Goal: Information Seeking & Learning: Learn about a topic

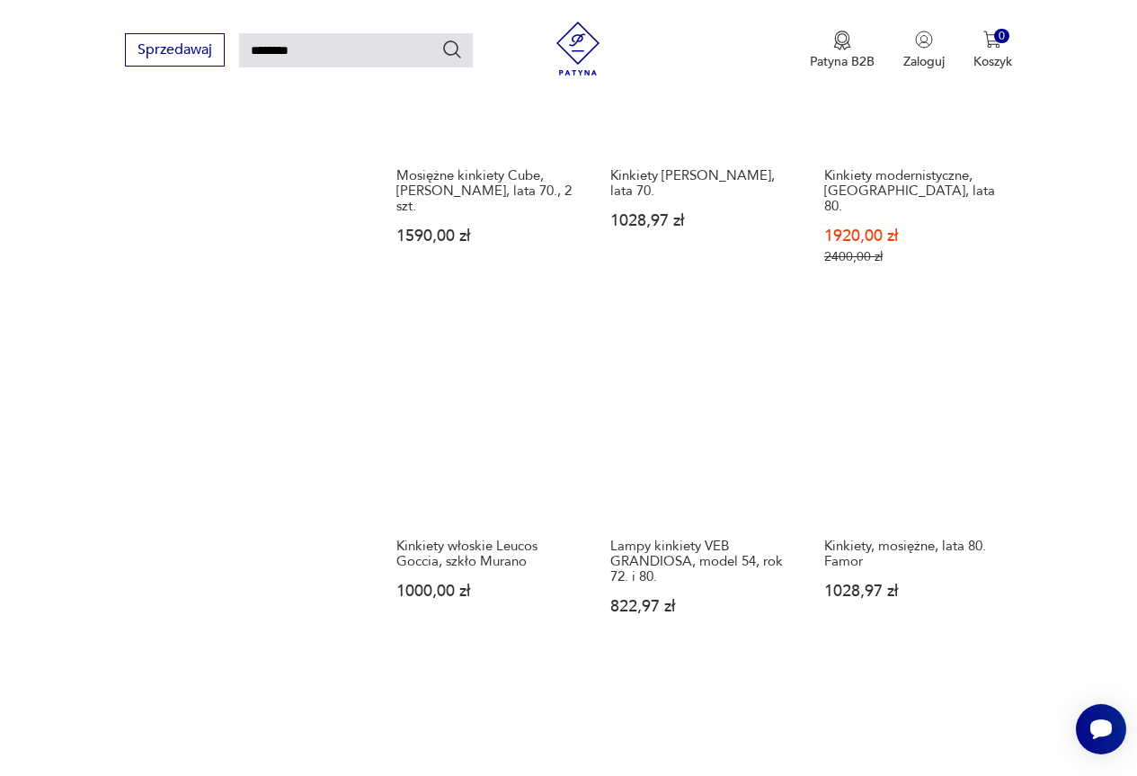
scroll to position [1052, 0]
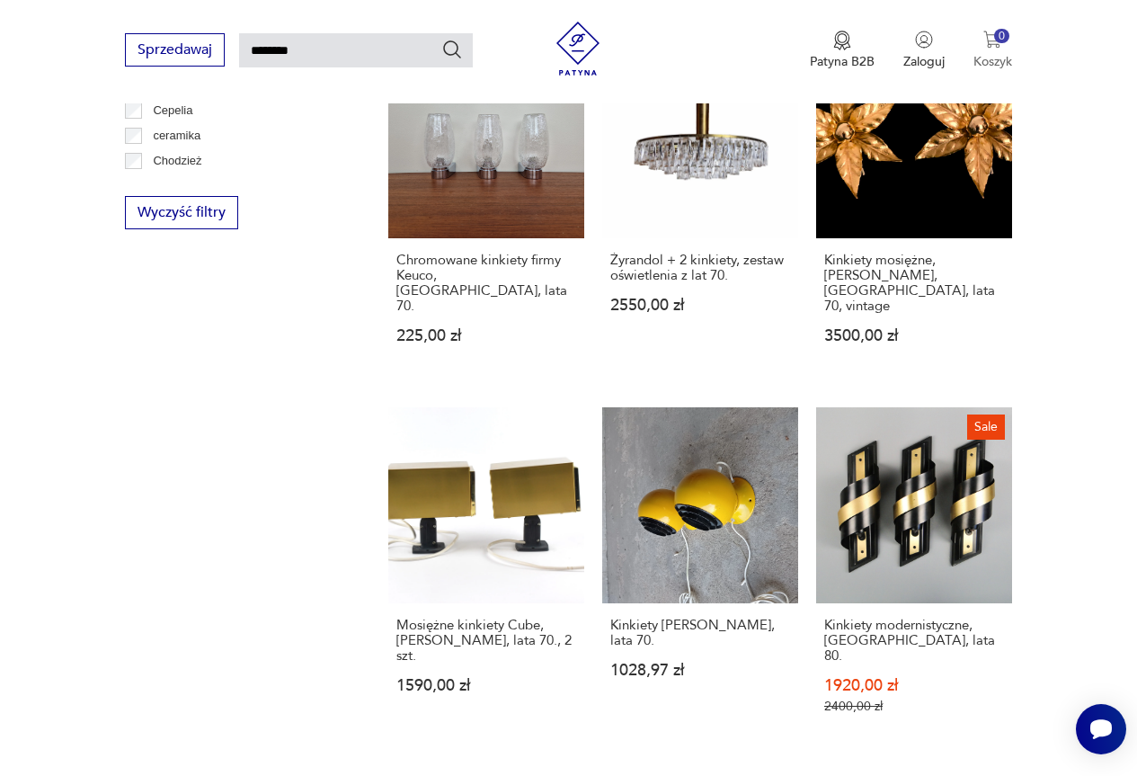
click at [998, 33] on div "0" at bounding box center [1001, 36] width 15 height 15
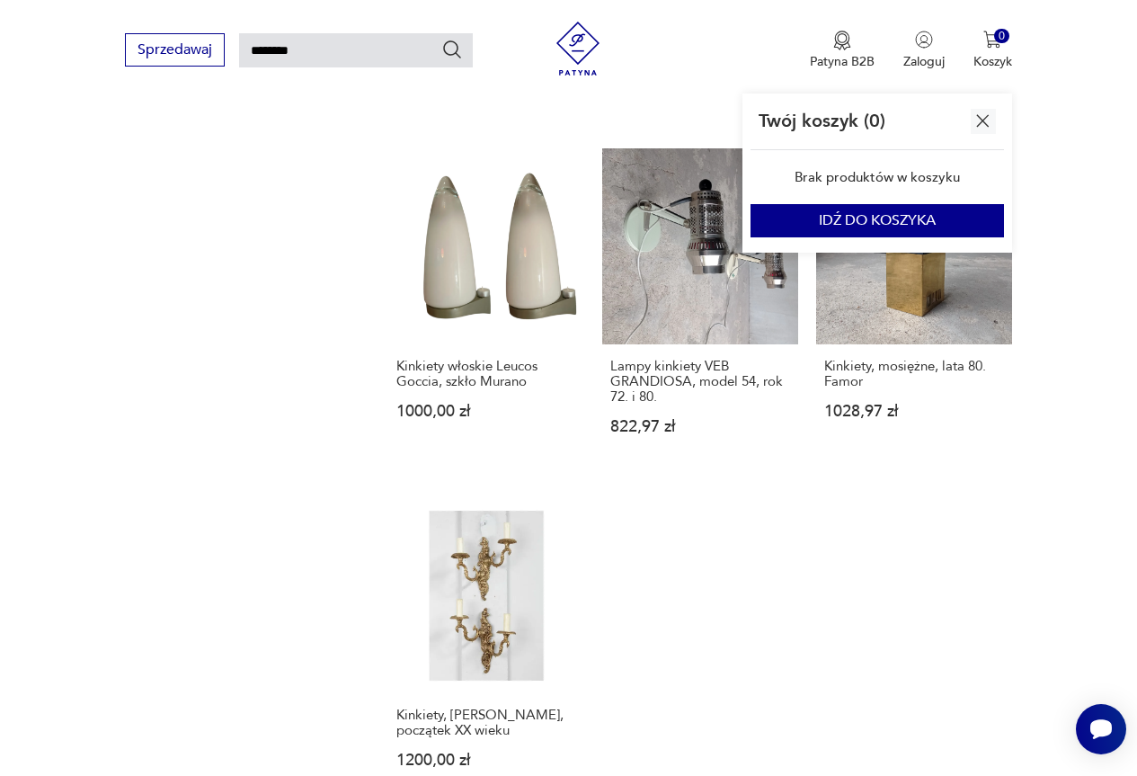
scroll to position [2041, 0]
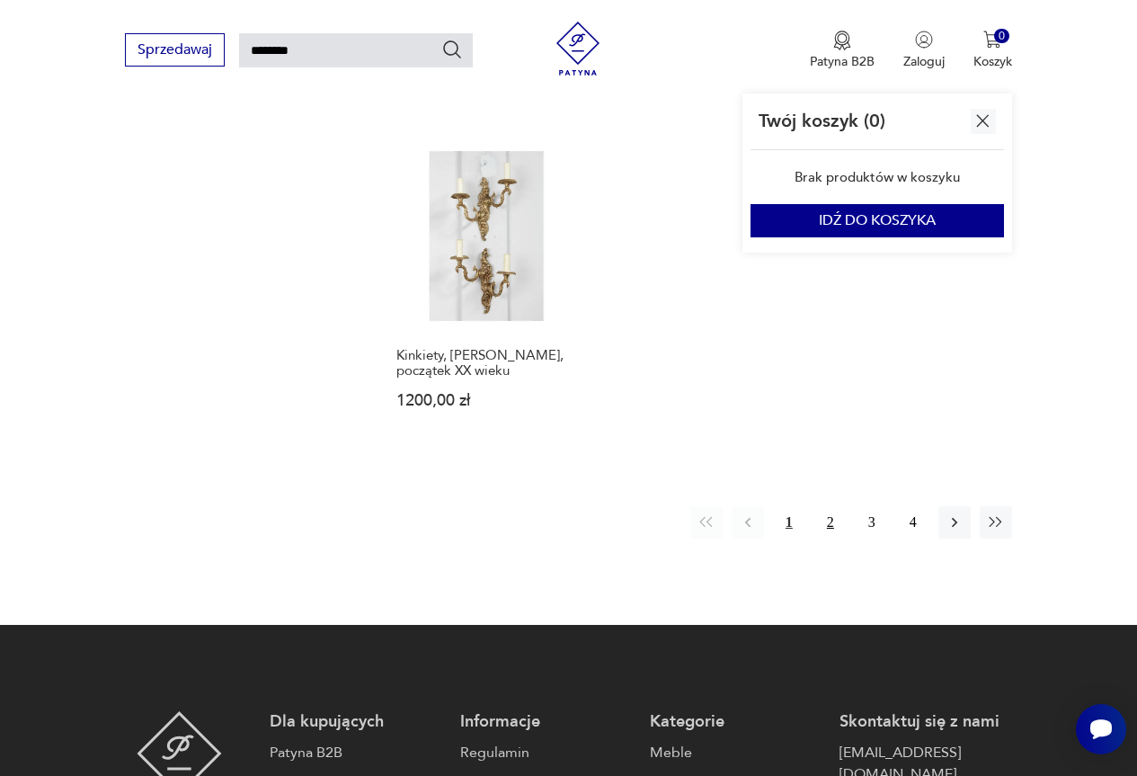
click at [831, 506] on button "2" at bounding box center [830, 522] width 32 height 32
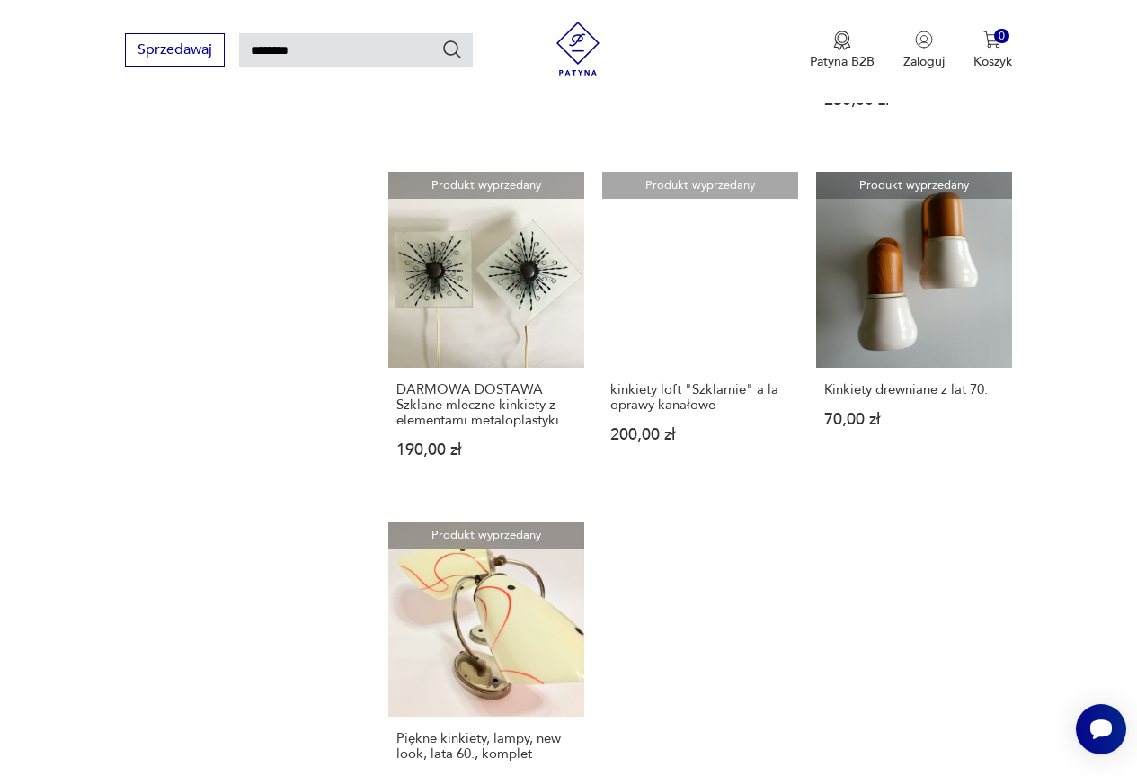
scroll to position [1951, 0]
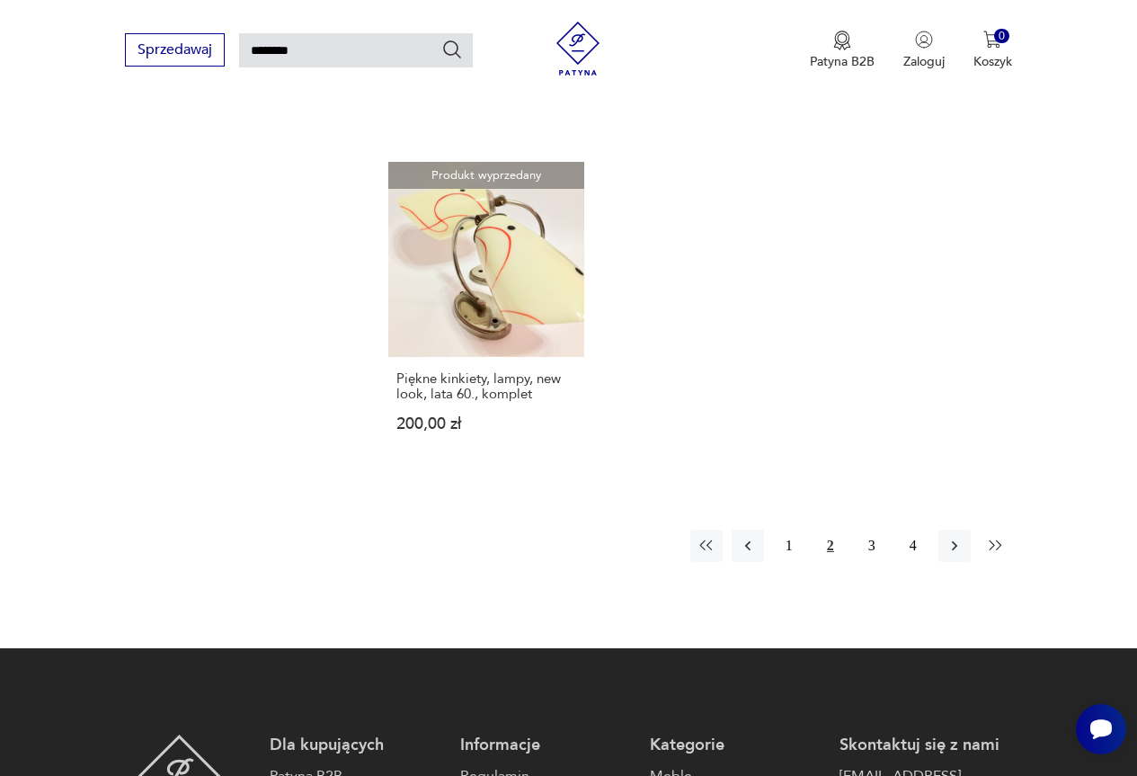
click at [994, 542] on icon "button" at bounding box center [996, 546] width 18 height 18
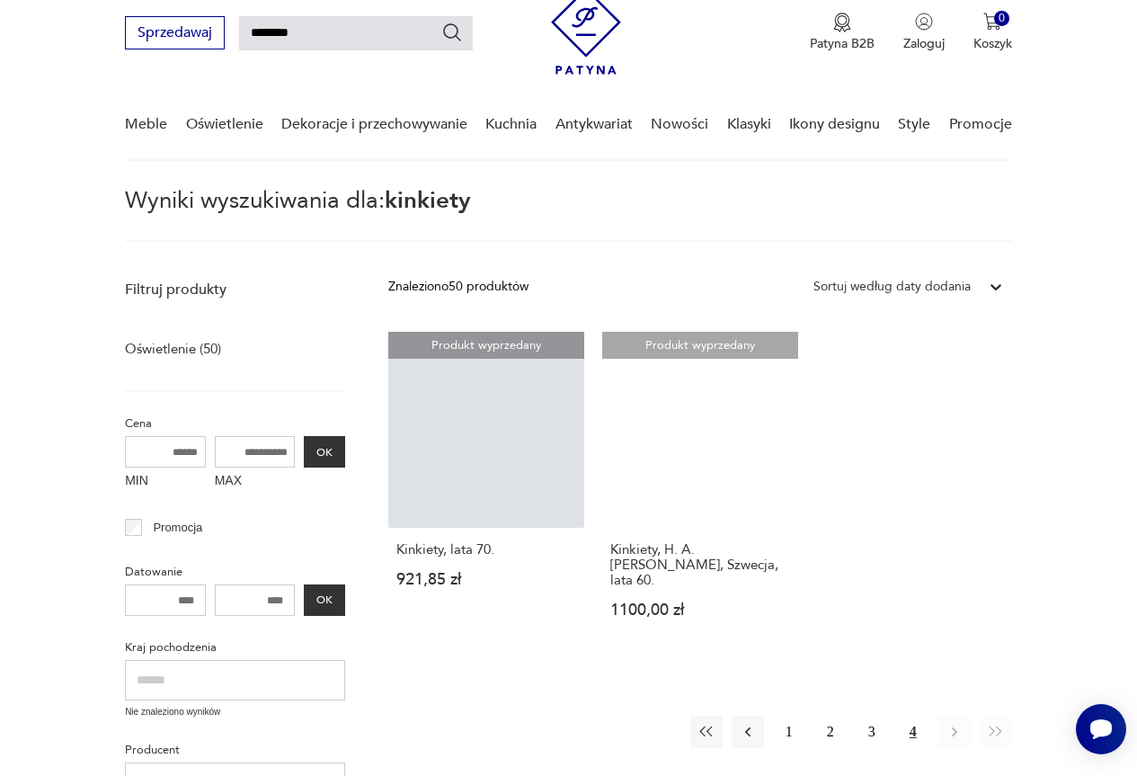
scroll to position [244, 0]
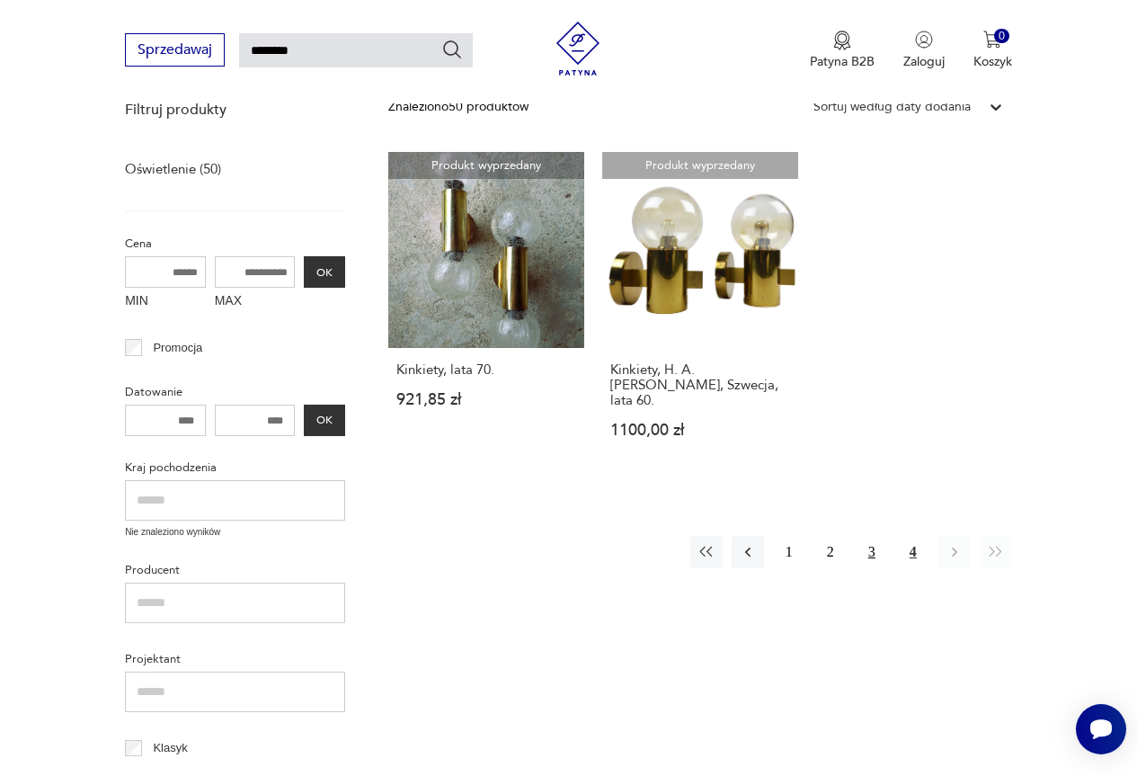
click at [872, 536] on button "3" at bounding box center [872, 552] width 32 height 32
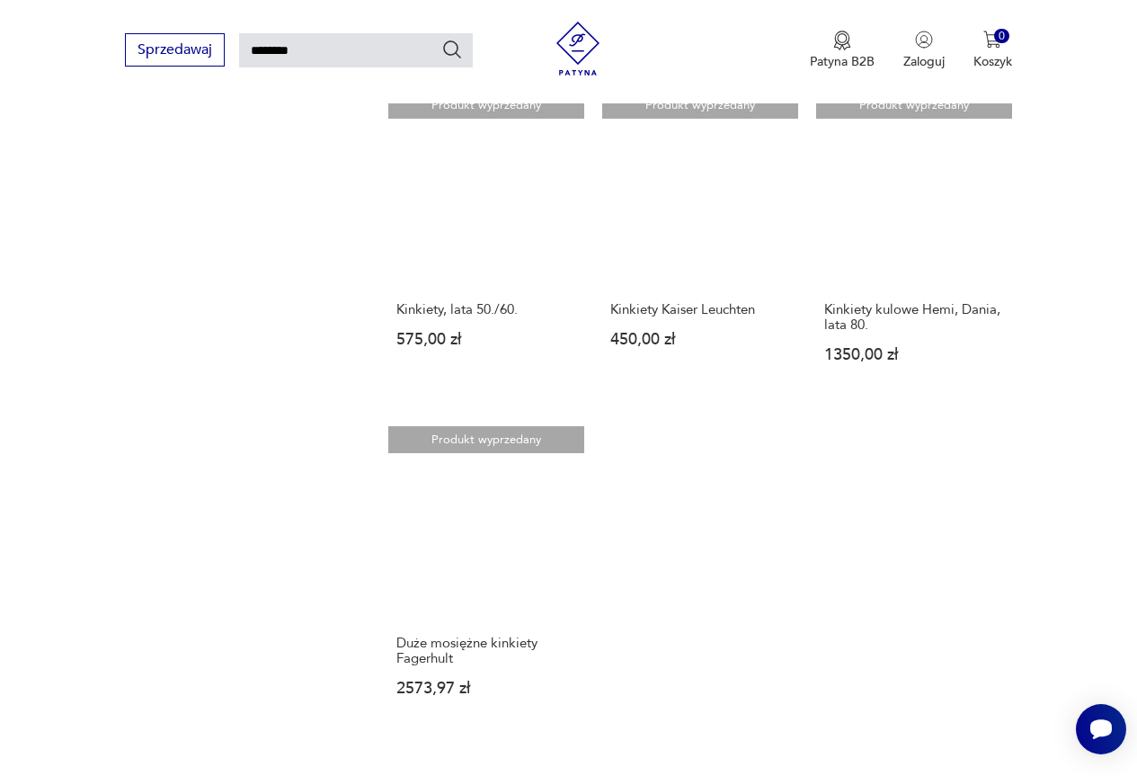
scroll to position [1887, 0]
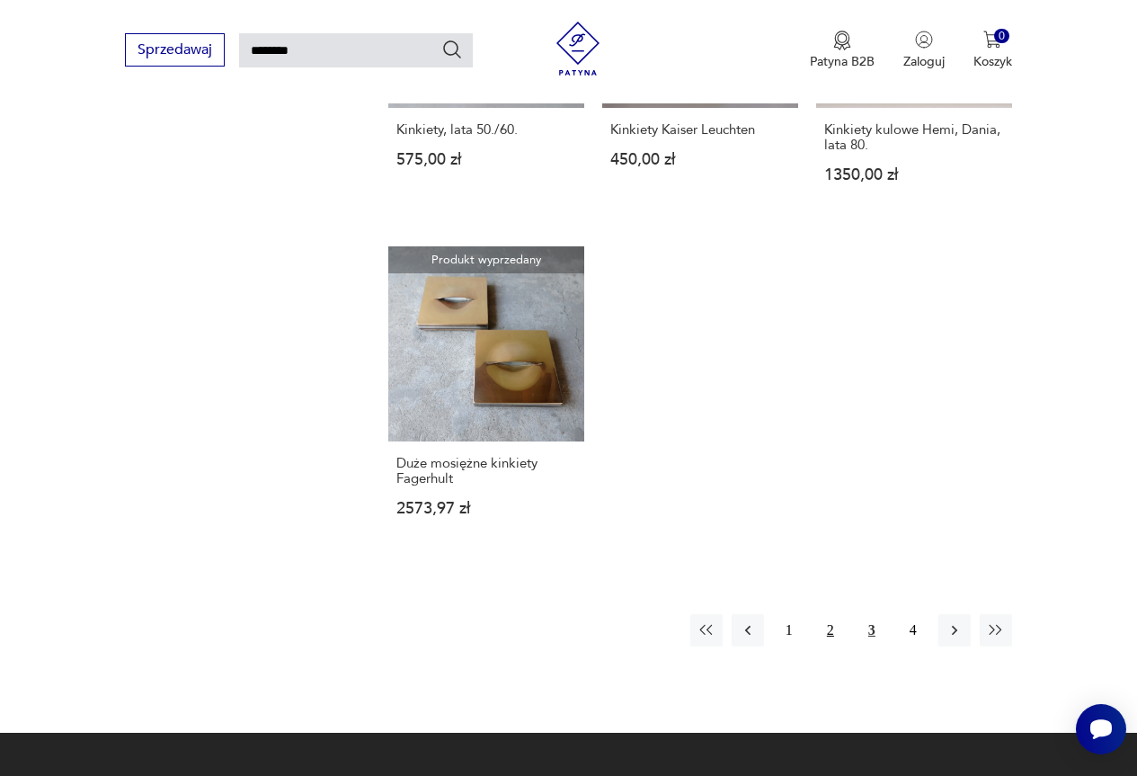
click at [828, 614] on button "2" at bounding box center [830, 630] width 32 height 32
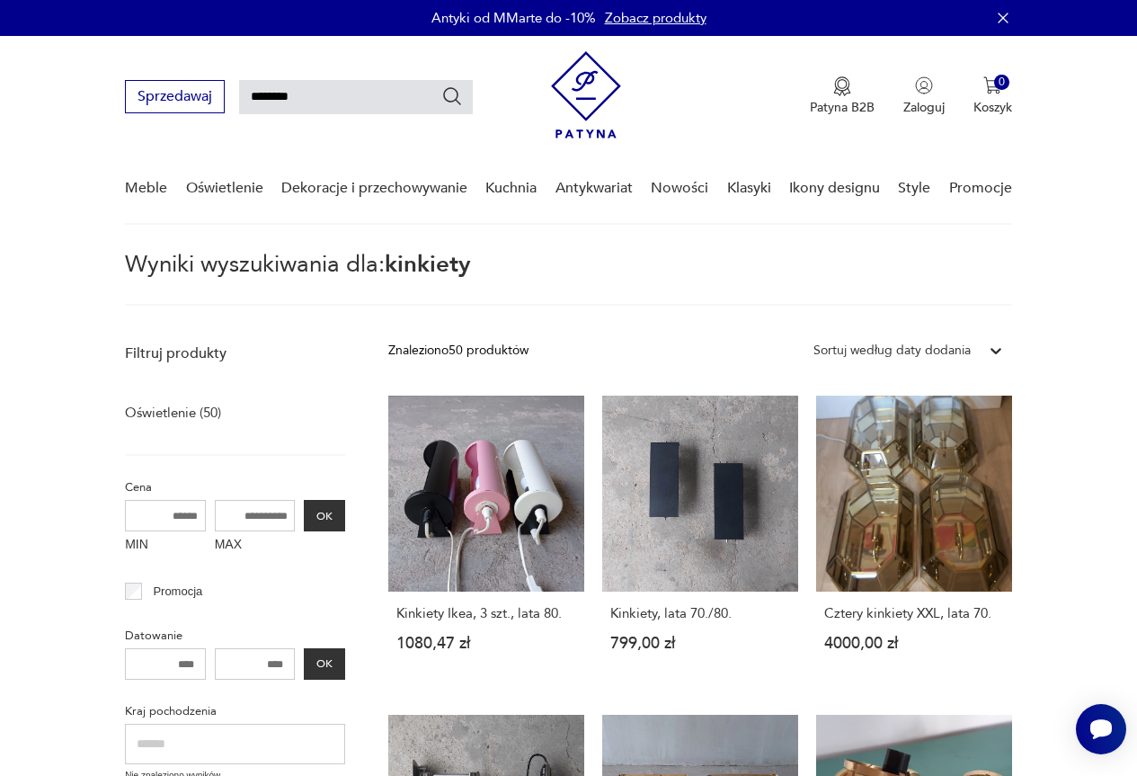
click at [315, 100] on input "********" at bounding box center [356, 97] width 234 height 34
drag, startPoint x: 245, startPoint y: 90, endPoint x: 759, endPoint y: 92, distance: 513.2
click at [741, 92] on div "Sprzedawaj ******** Patyna B2B Zaloguj 0 Koszyk Twój koszyk ( 0 ) Brak produktó…" at bounding box center [568, 87] width 887 height 103
type input "*******"
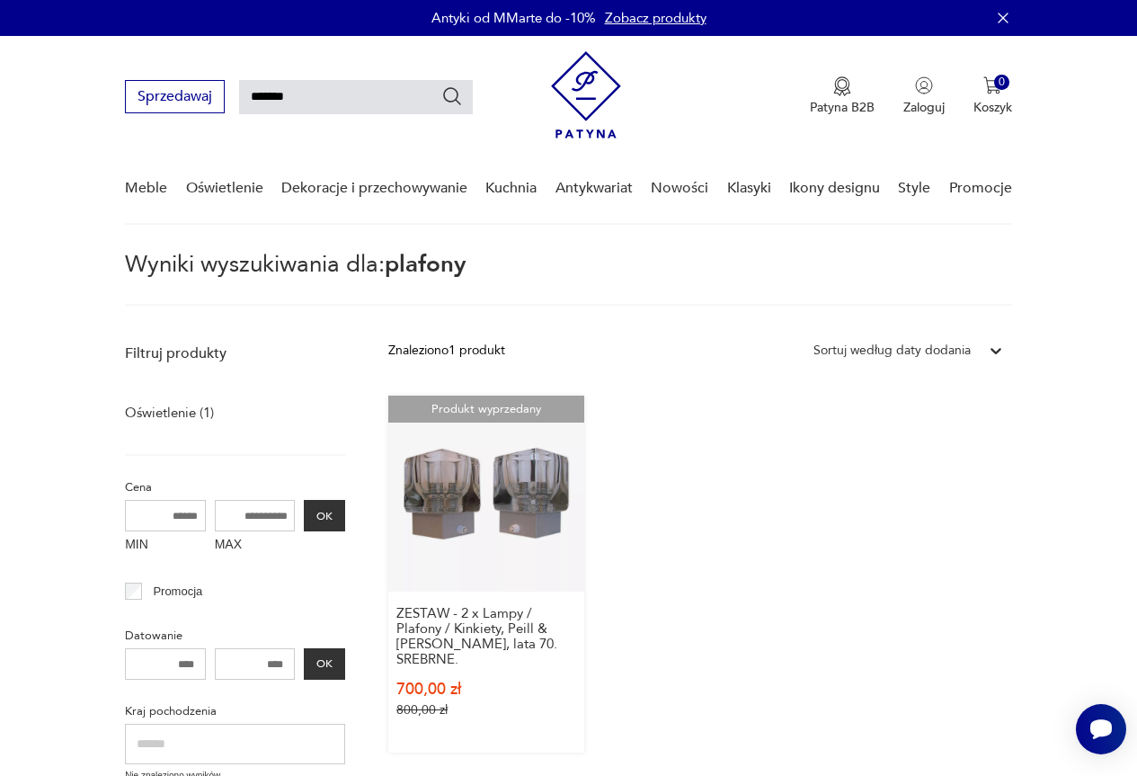
click at [450, 492] on link "Produkt wyprzedany ZESTAW - 2 x Lampy / Plafony / Kinkiety, Peill & Putzler, la…" at bounding box center [486, 573] width 196 height 357
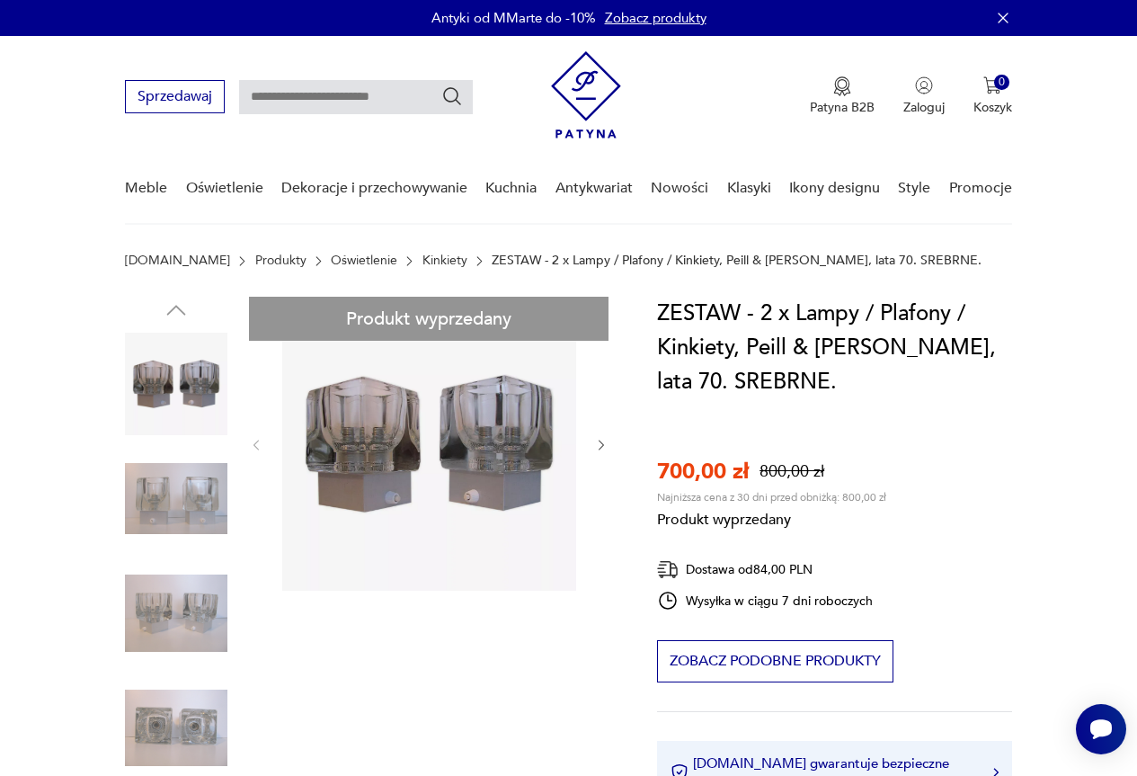
drag, startPoint x: 279, startPoint y: 89, endPoint x: 305, endPoint y: 91, distance: 26.1
click at [279, 90] on input "text" at bounding box center [356, 97] width 234 height 34
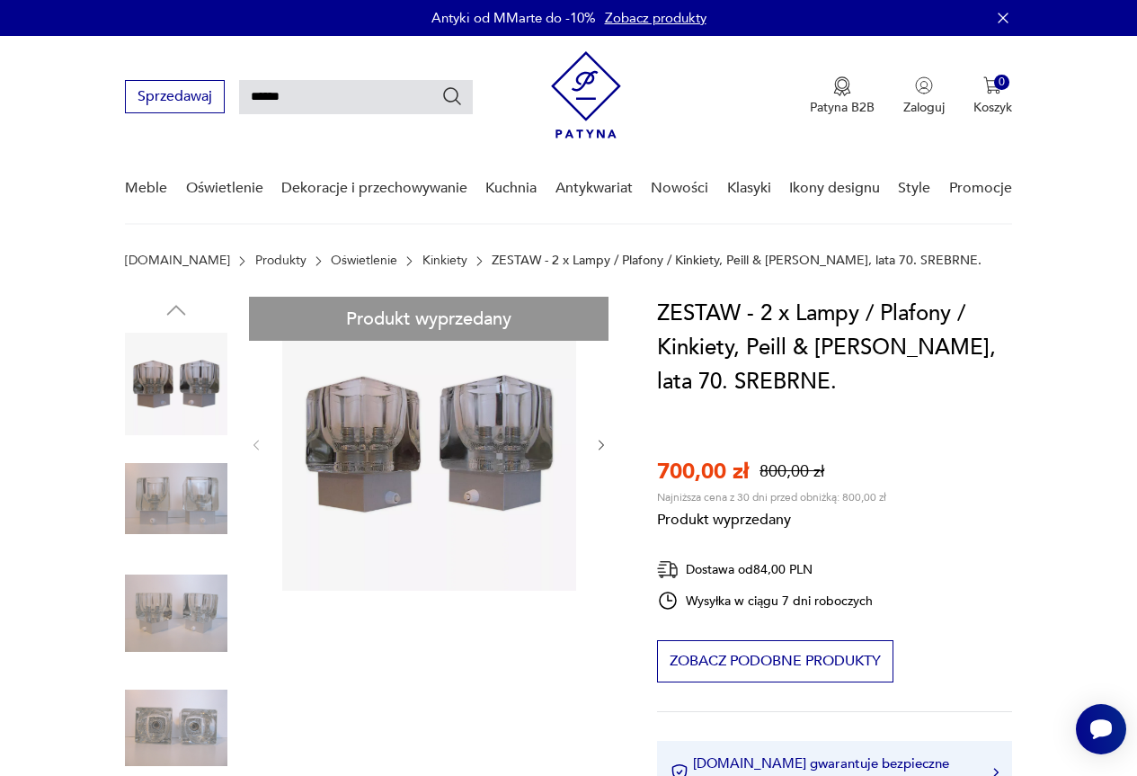
type input "******"
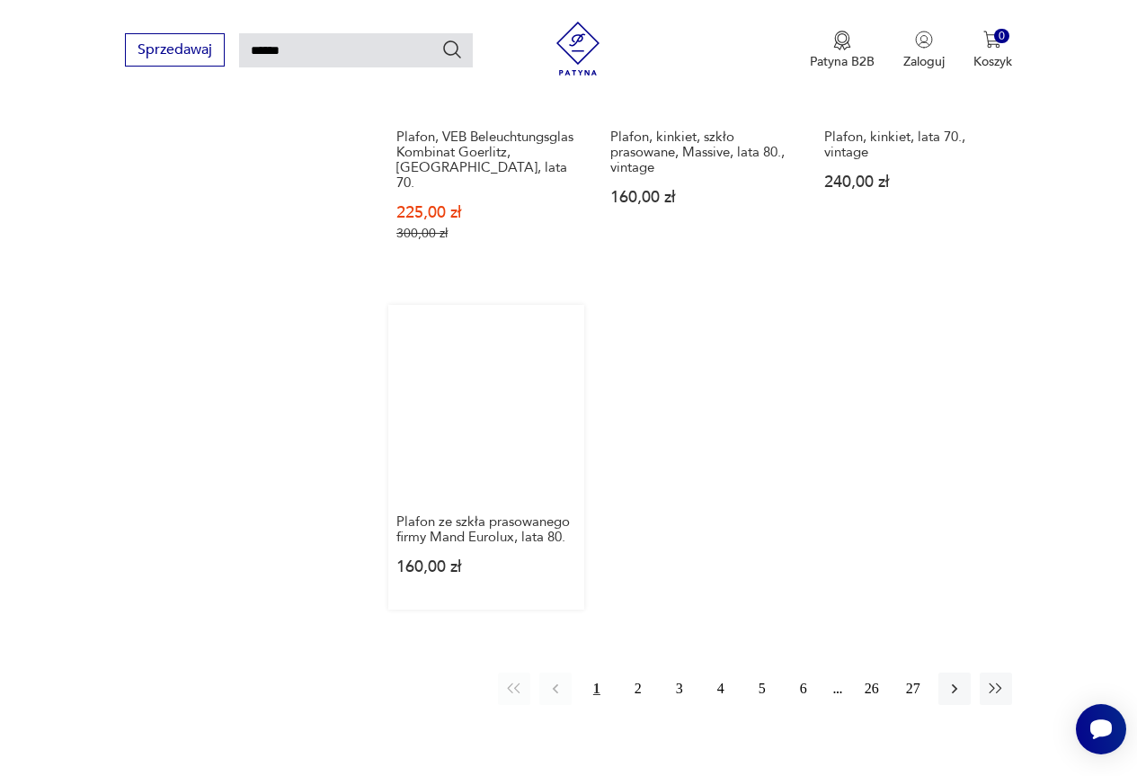
scroll to position [2067, 0]
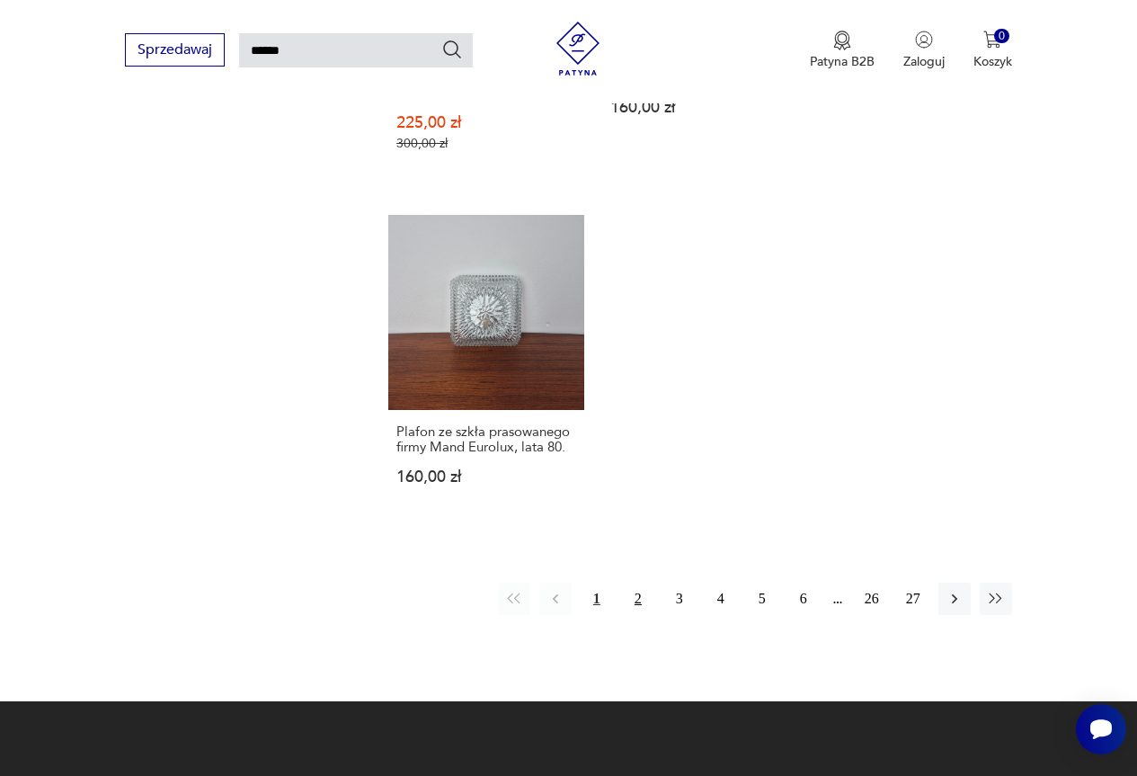
click at [631, 582] on button "2" at bounding box center [638, 598] width 32 height 32
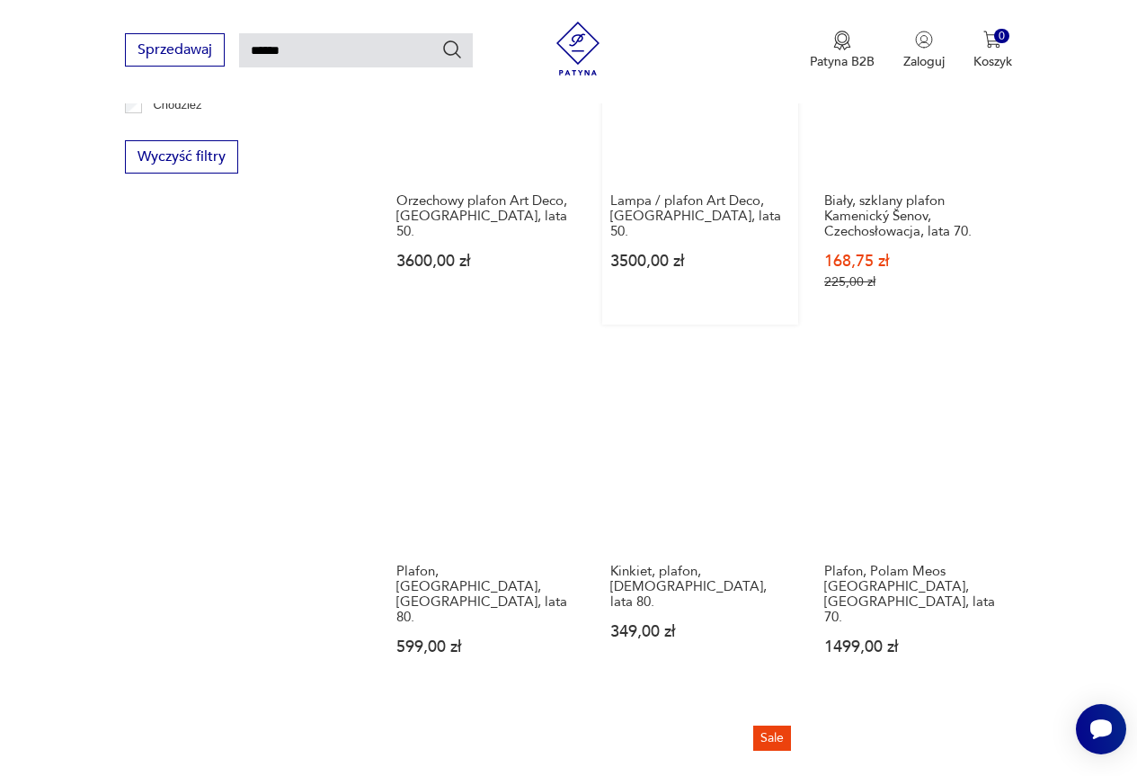
scroll to position [1232, 0]
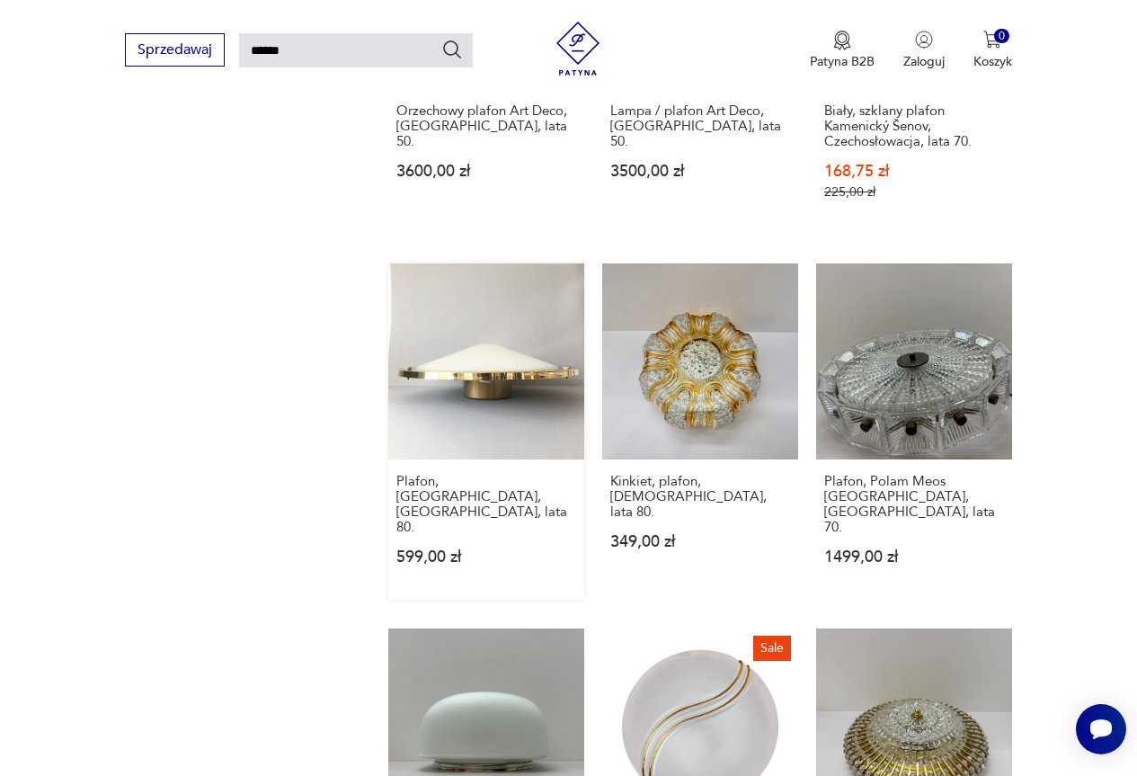
click at [484, 307] on link "Plafon, [GEOGRAPHIC_DATA], [GEOGRAPHIC_DATA], lata 80. 599,00 zł" at bounding box center [486, 431] width 196 height 336
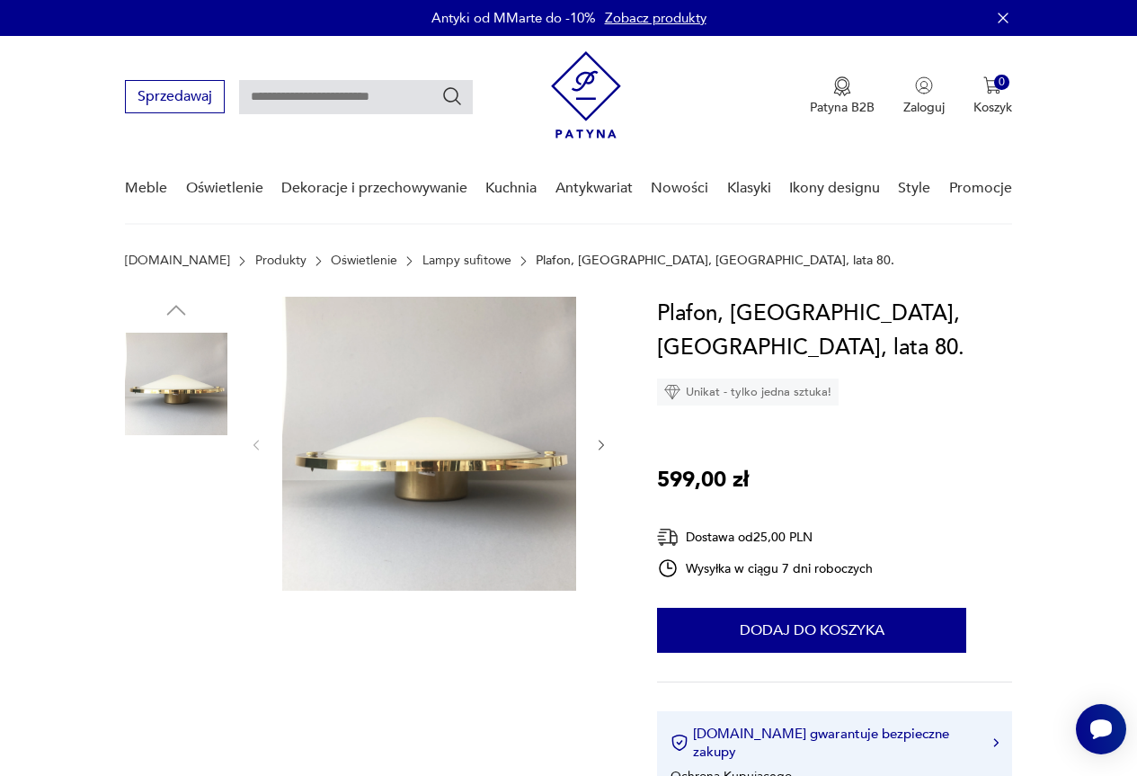
scroll to position [90, 0]
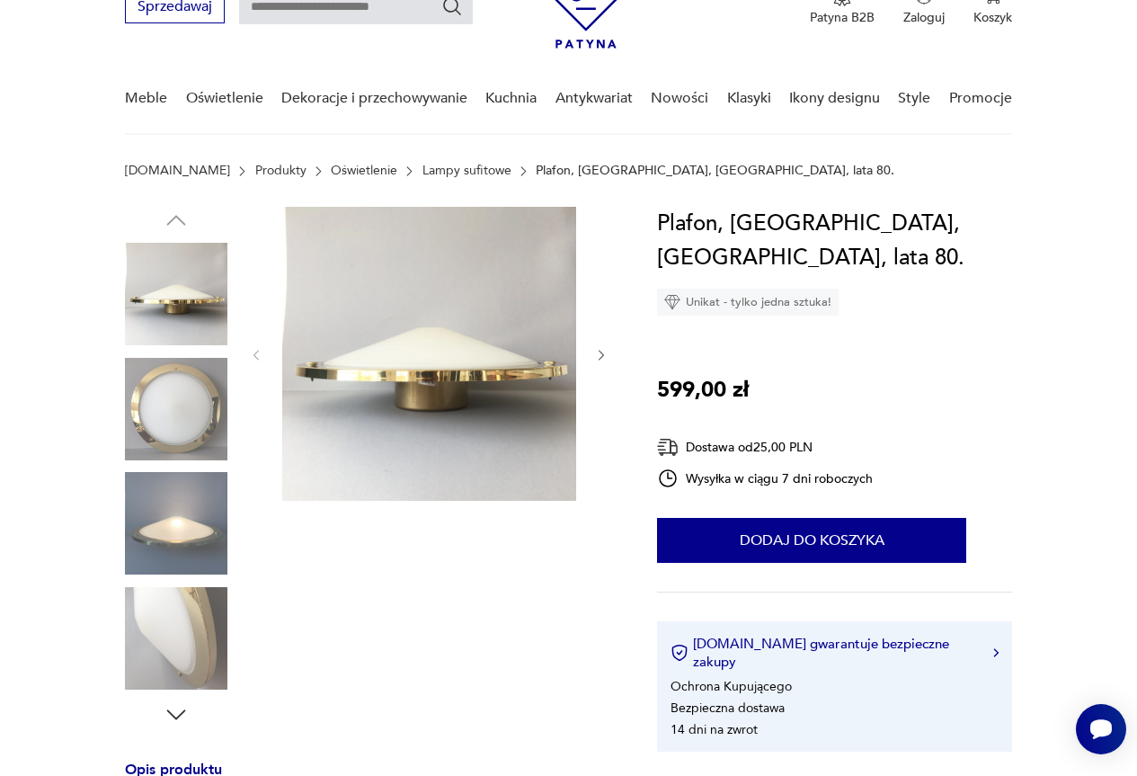
click at [600, 352] on icon "button" at bounding box center [601, 355] width 14 height 14
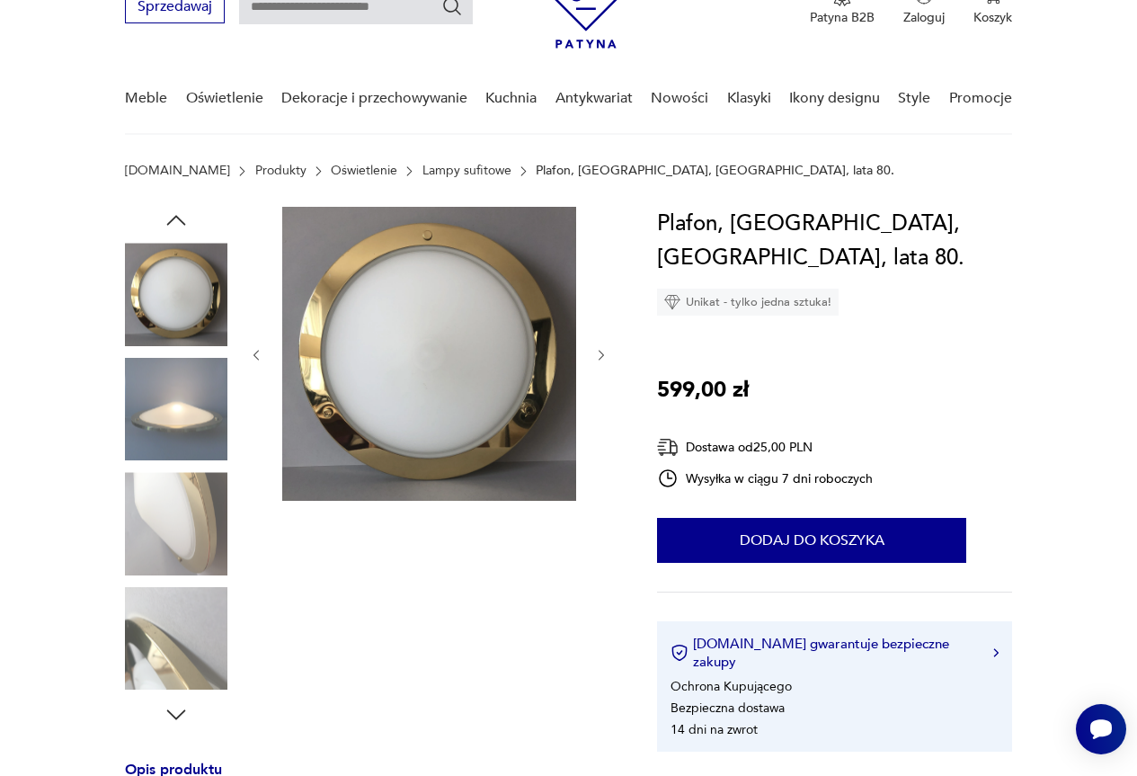
click at [603, 348] on icon "button" at bounding box center [601, 355] width 14 height 14
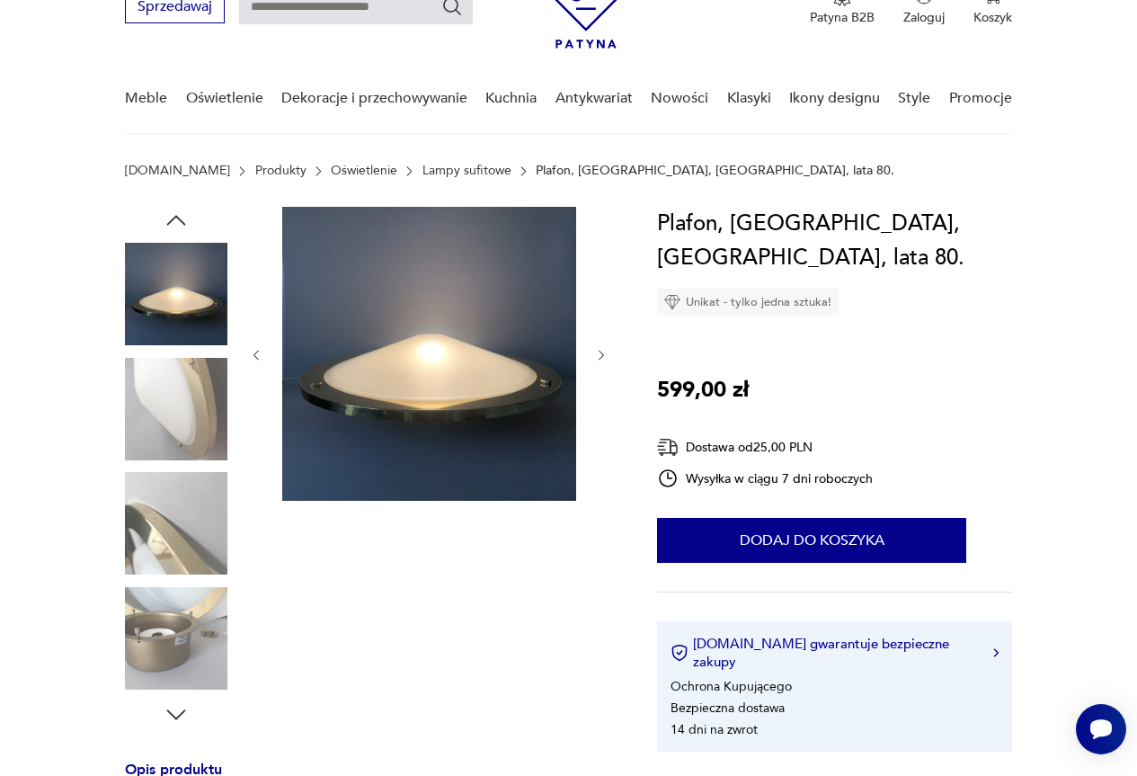
click at [599, 351] on icon "button" at bounding box center [601, 355] width 14 height 14
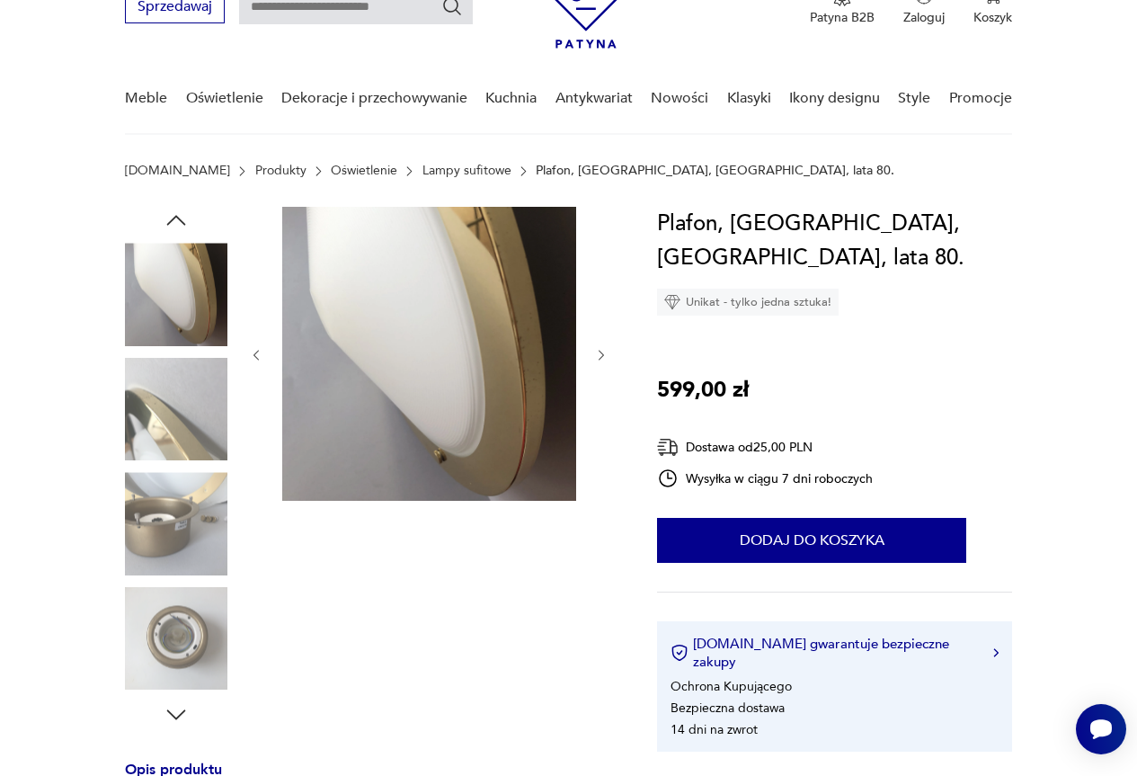
click at [600, 359] on icon "button" at bounding box center [601, 355] width 5 height 10
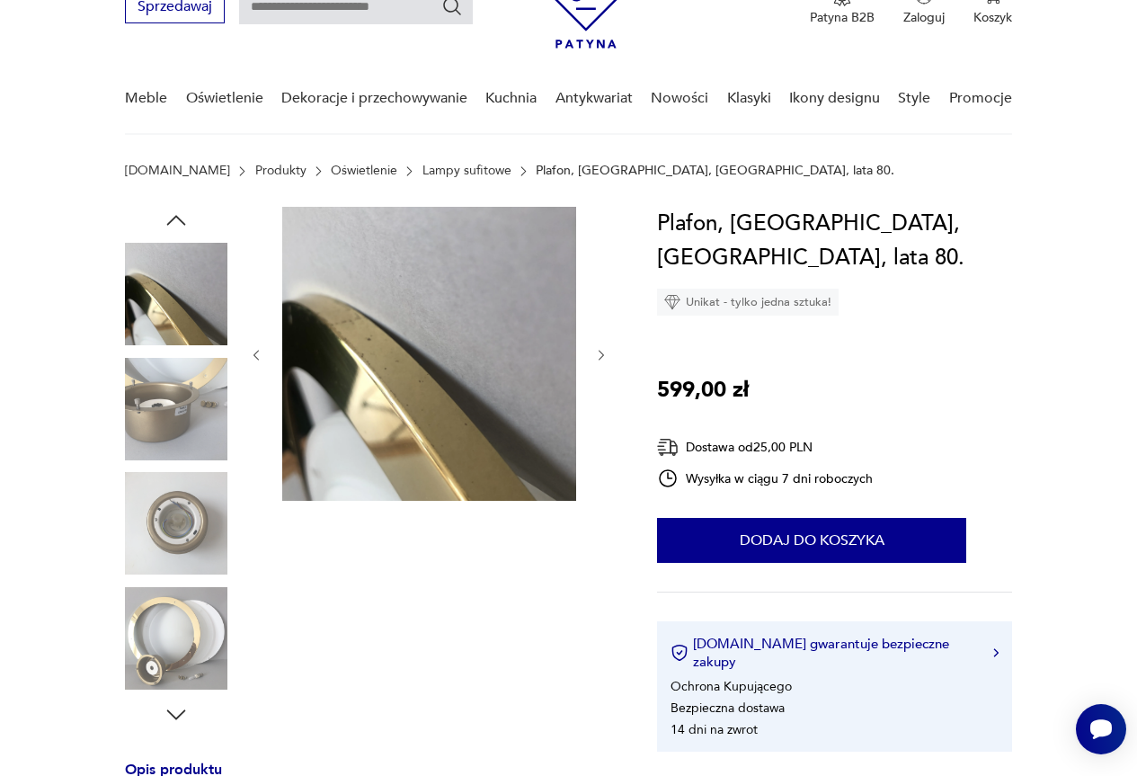
scroll to position [0, 0]
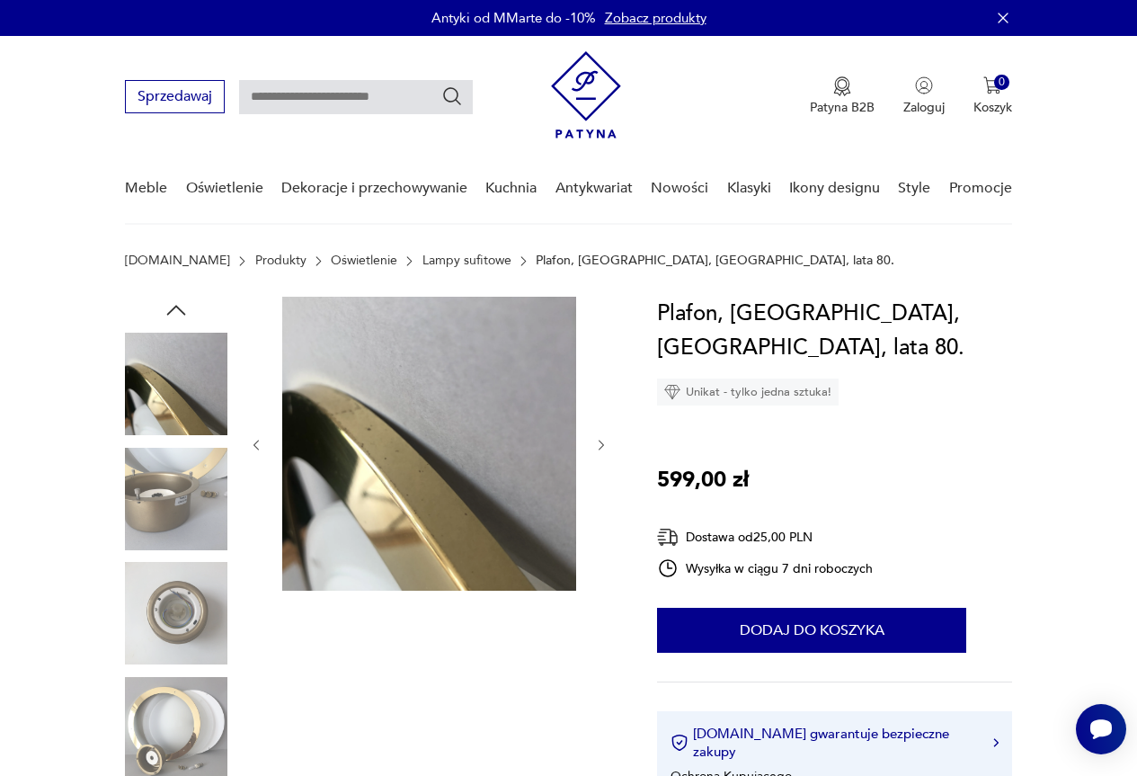
type input "******"
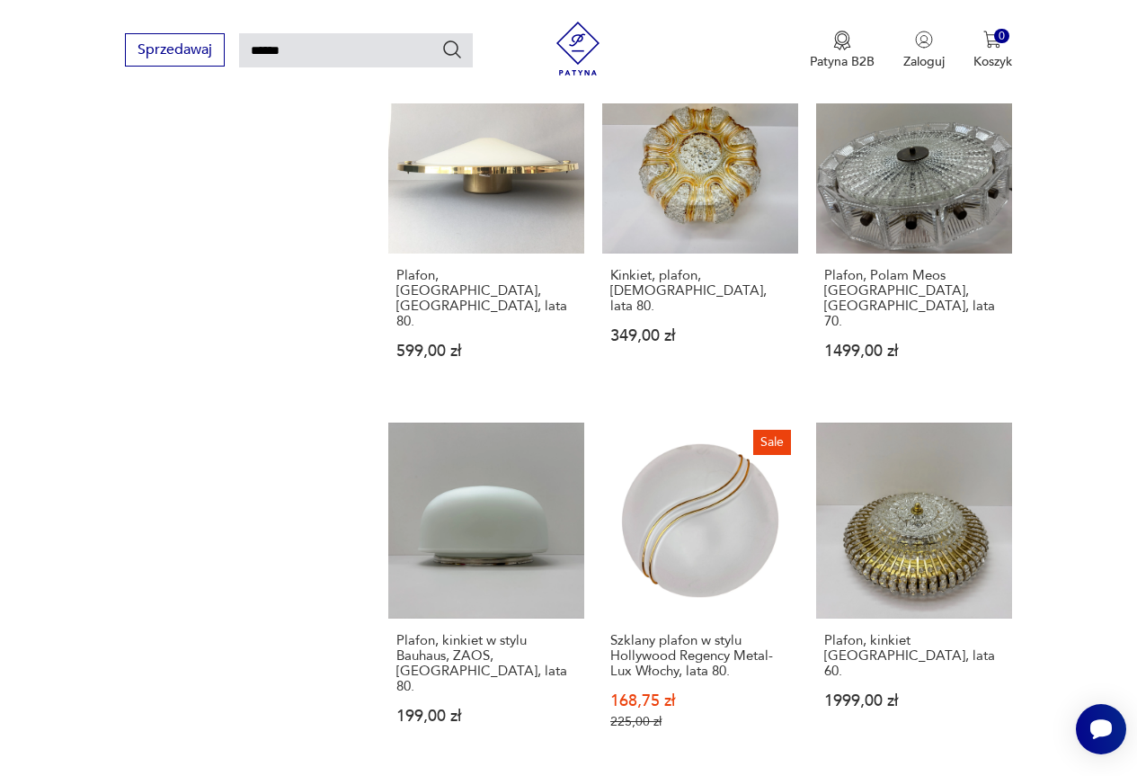
scroll to position [1798, 0]
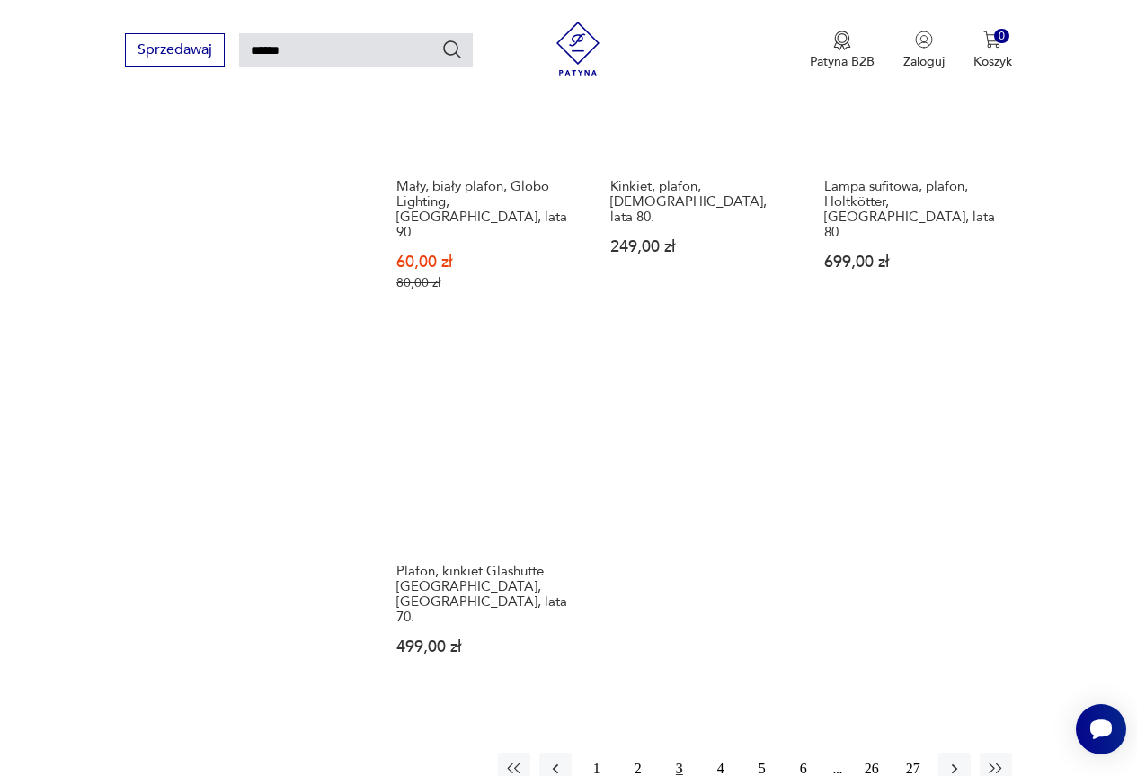
scroll to position [2131, 0]
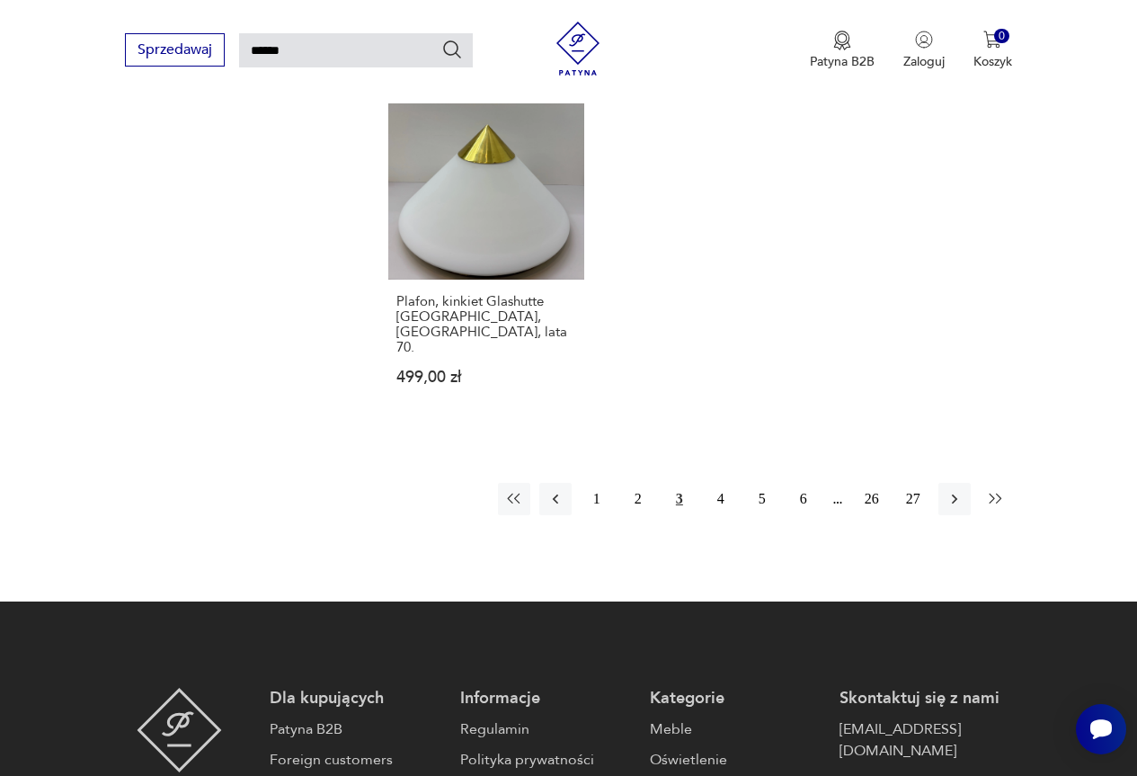
click at [991, 493] on icon "button" at bounding box center [995, 498] width 13 height 10
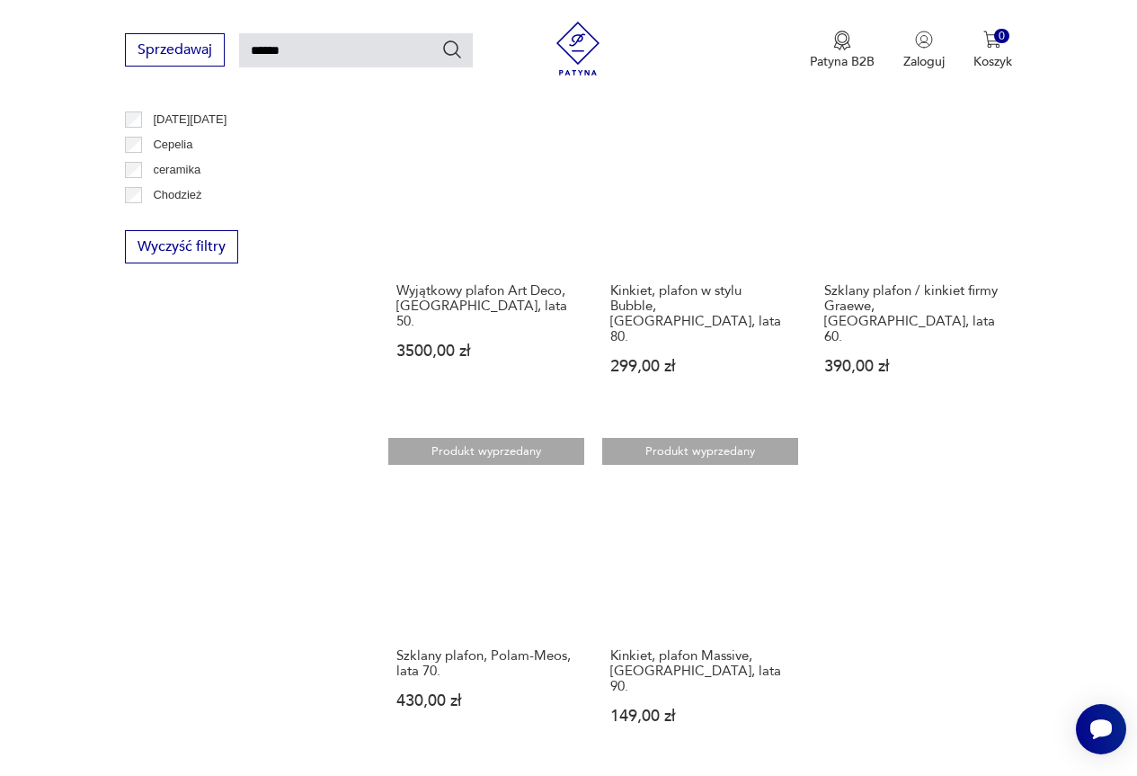
scroll to position [1322, 0]
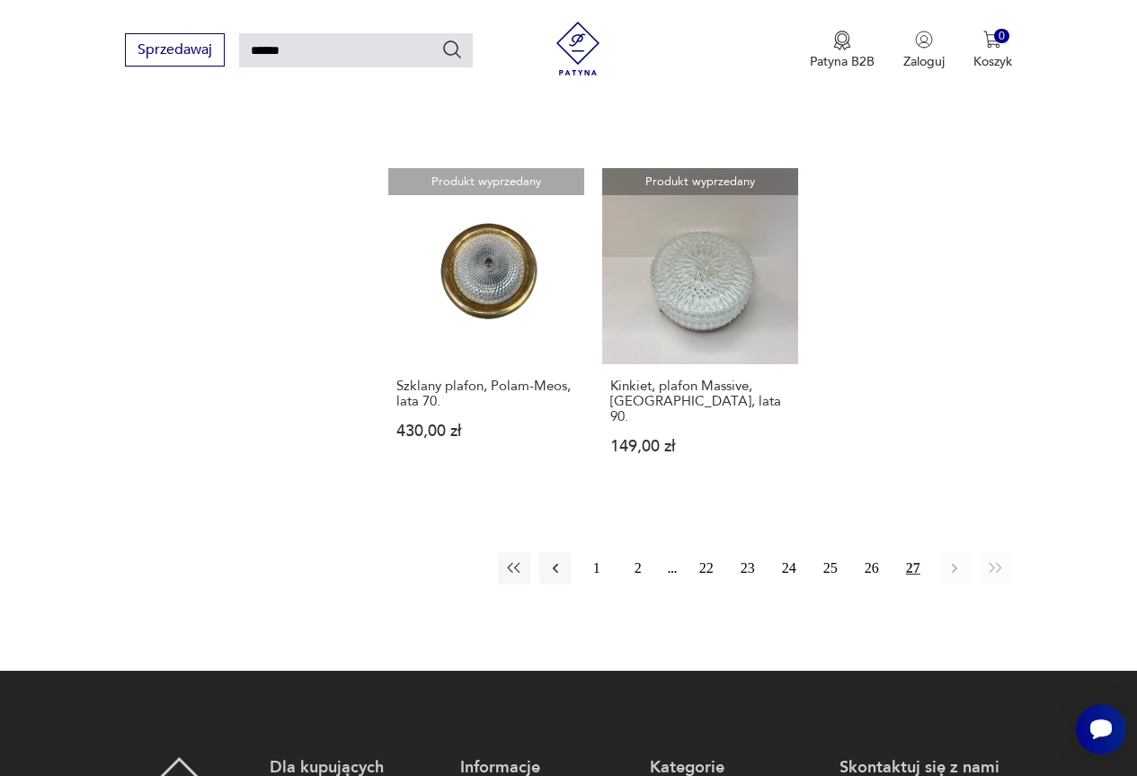
click at [671, 552] on div "1 2 22 23 24 25 26 27" at bounding box center [755, 568] width 514 height 32
click at [555, 559] on icon "button" at bounding box center [555, 568] width 18 height 18
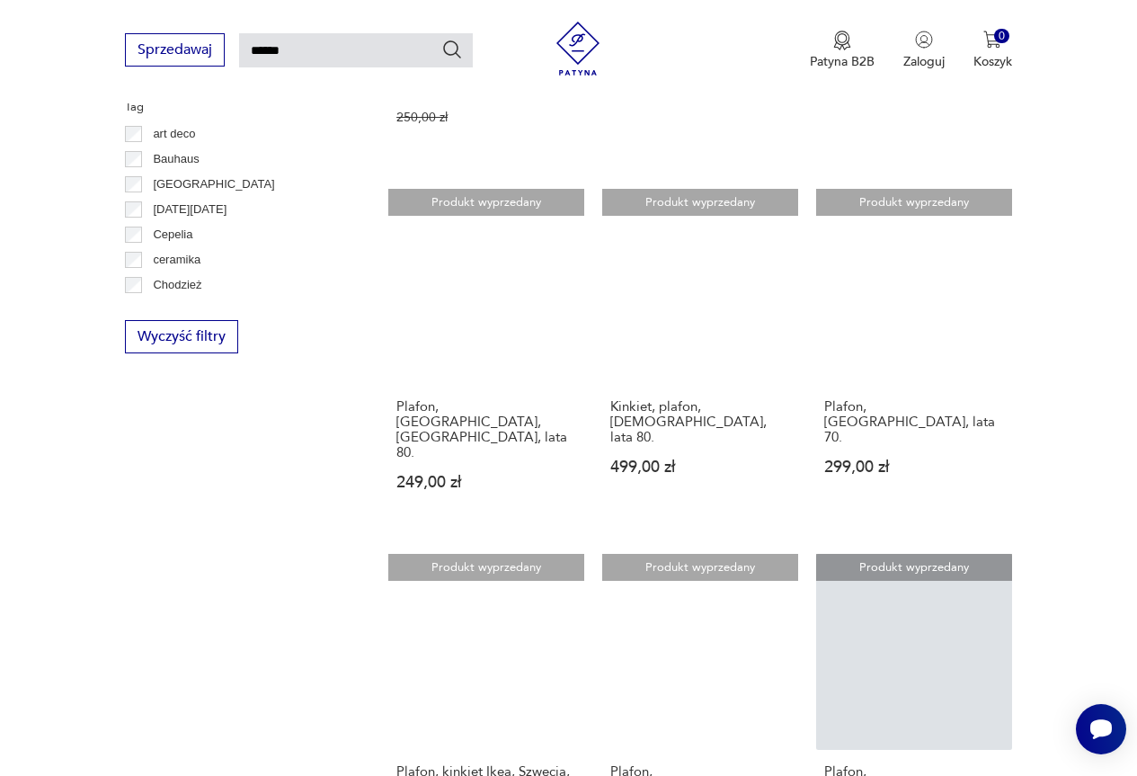
scroll to position [2041, 0]
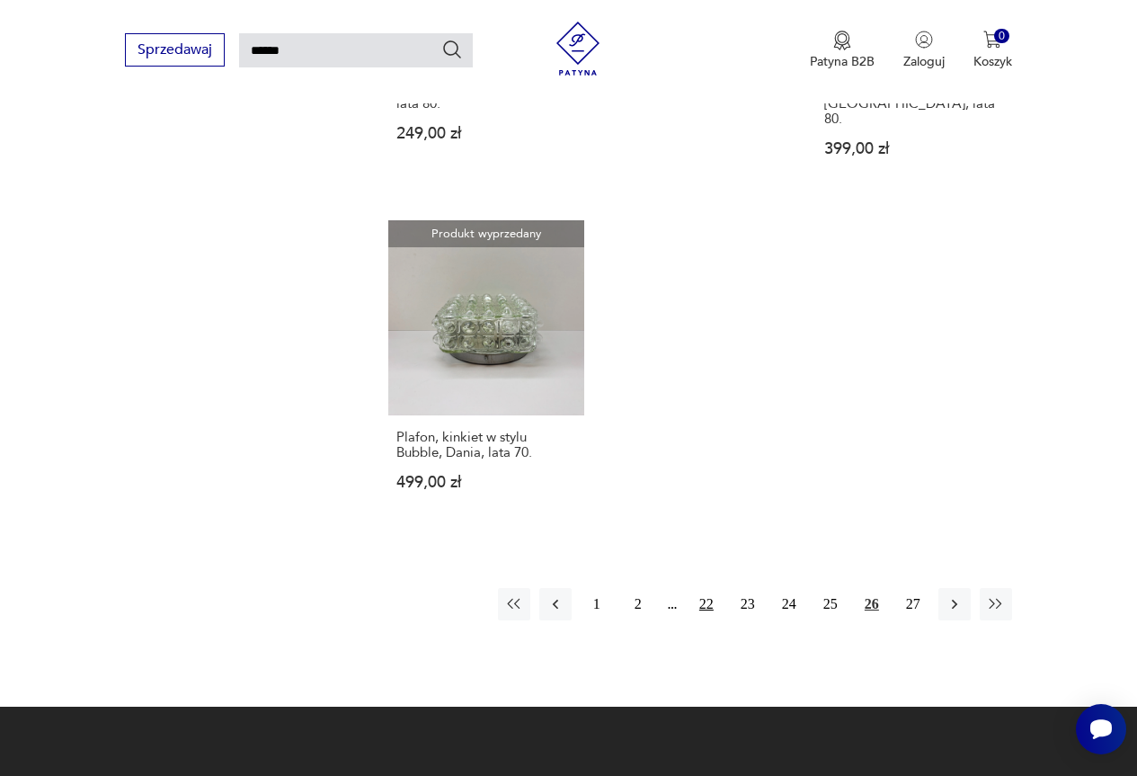
click at [704, 588] on button "22" at bounding box center [706, 604] width 32 height 32
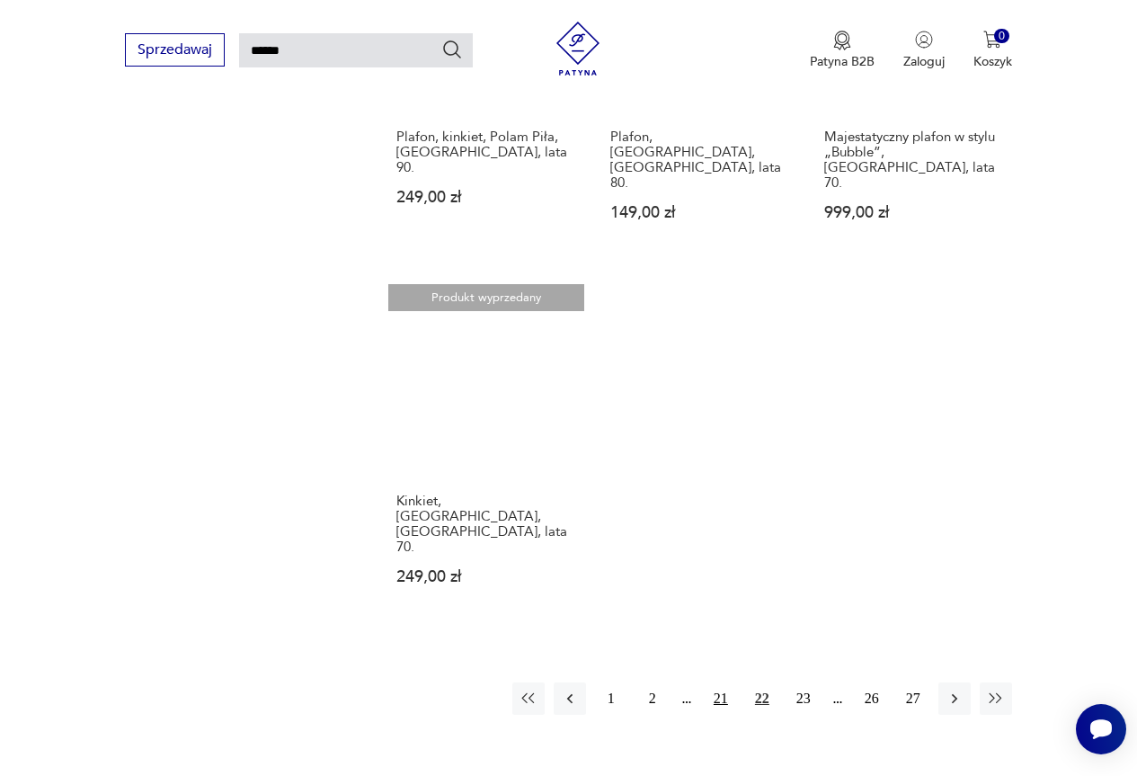
scroll to position [2041, 0]
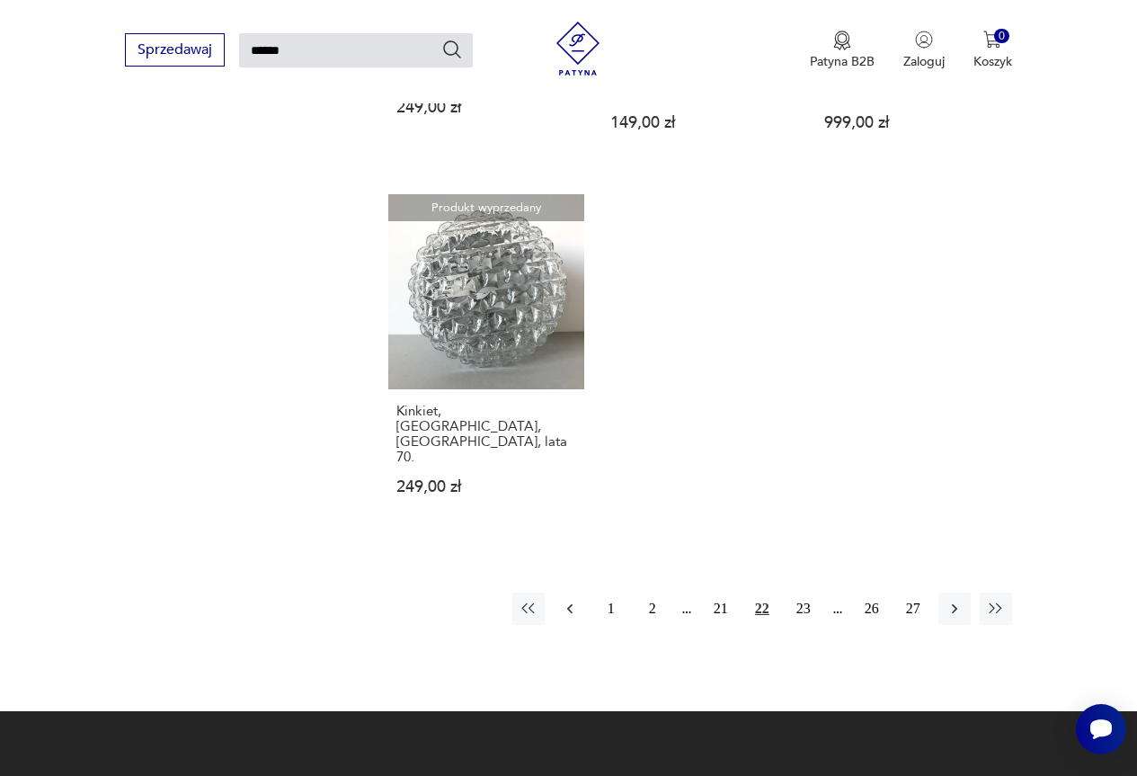
click at [570, 600] on icon "button" at bounding box center [570, 609] width 18 height 18
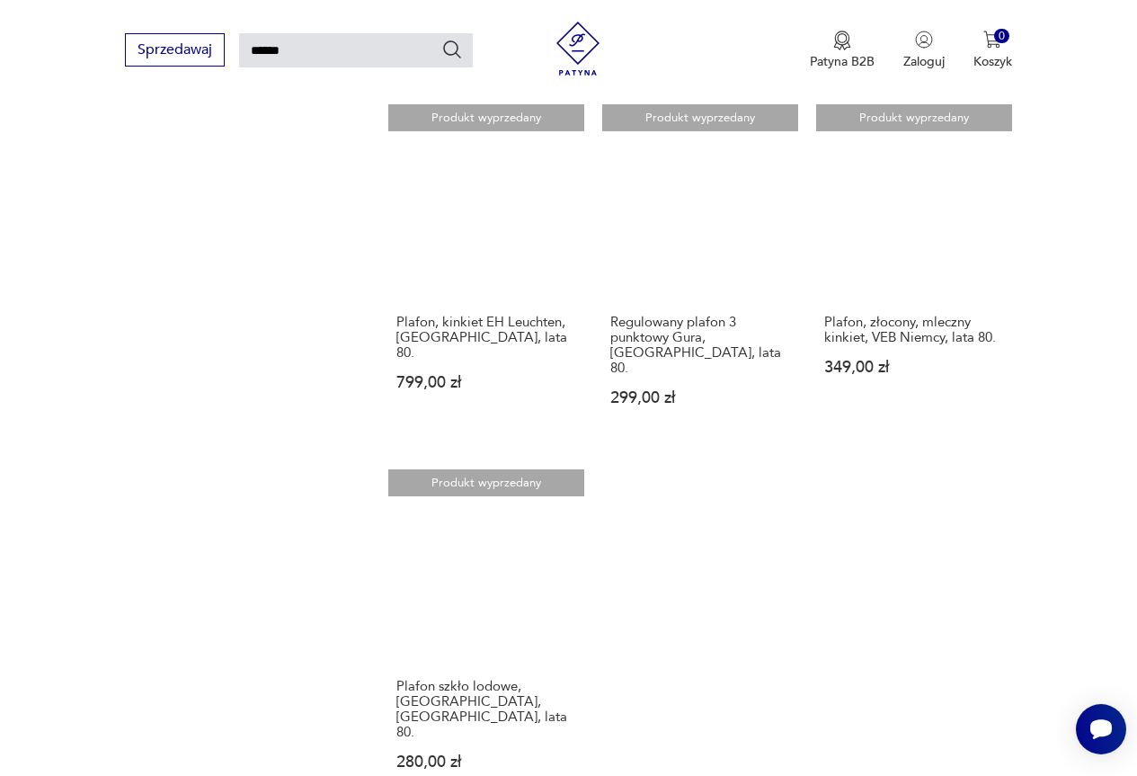
scroll to position [1951, 0]
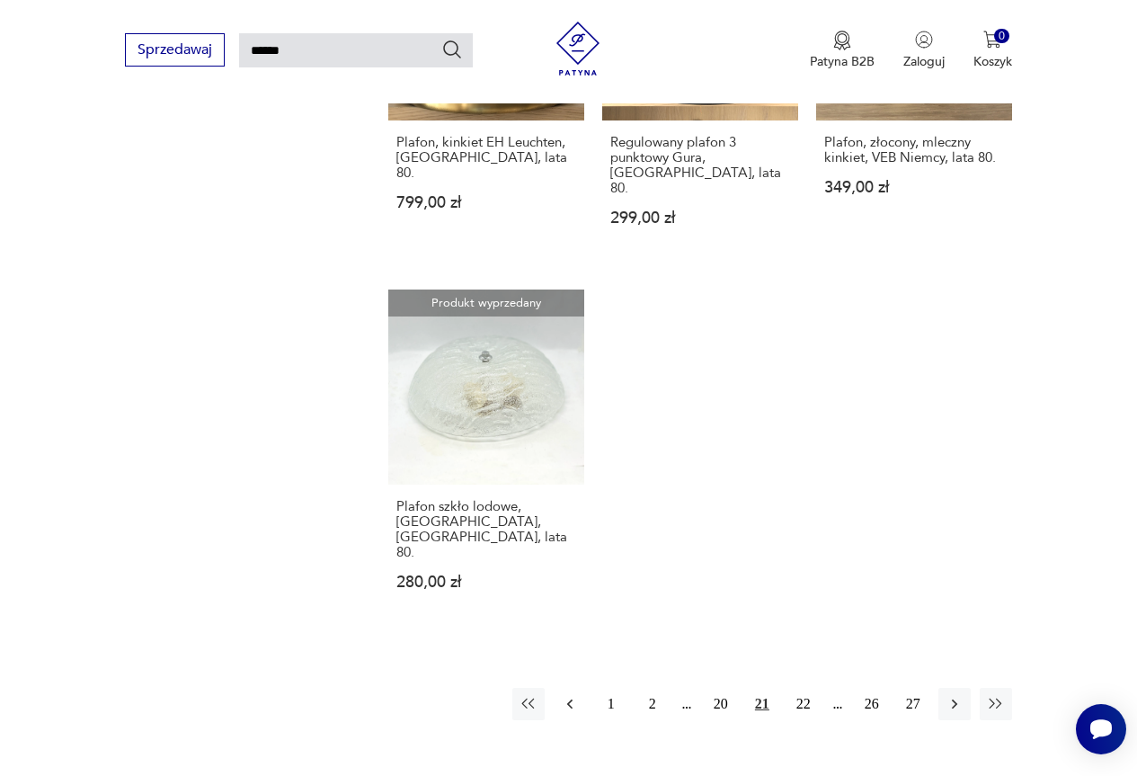
click at [565, 695] on icon "button" at bounding box center [570, 704] width 18 height 18
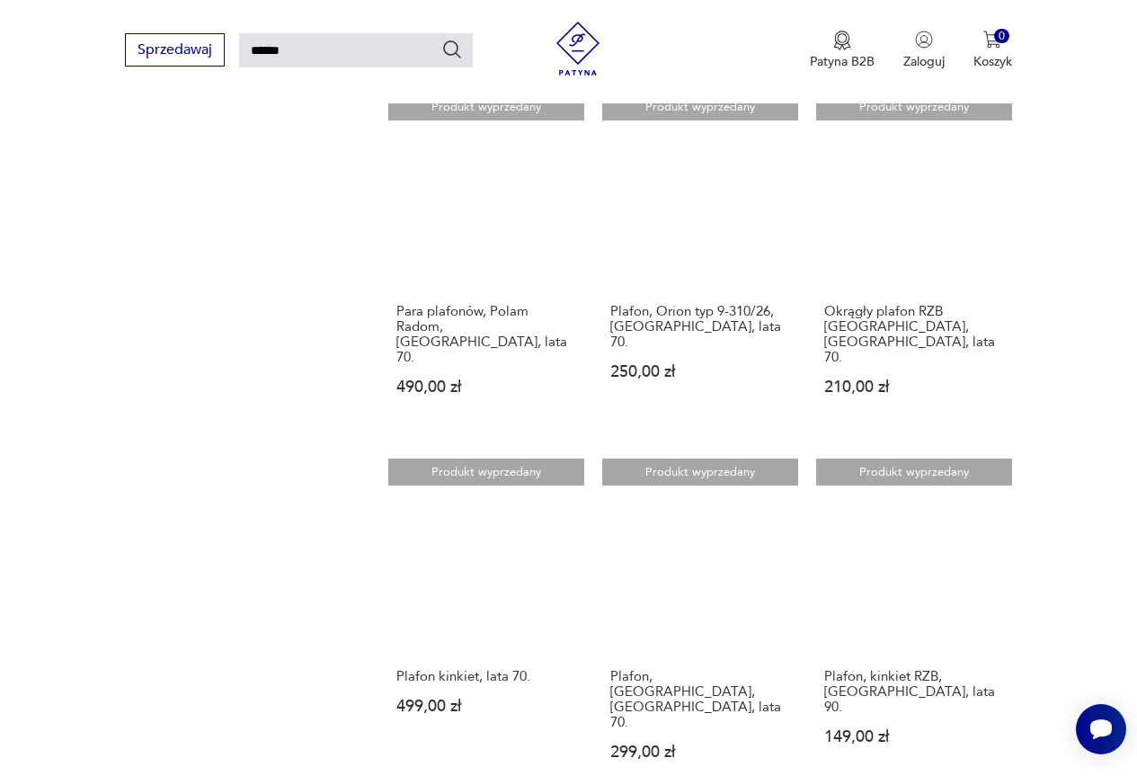
scroll to position [1772, 0]
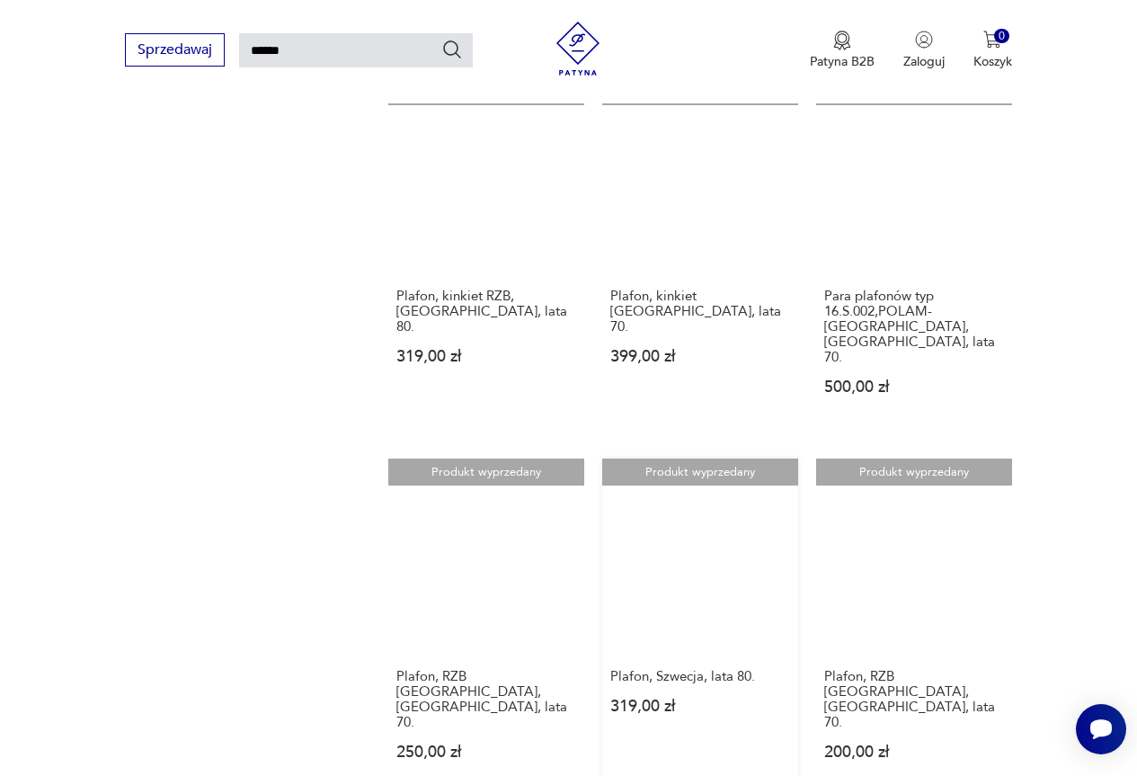
scroll to position [1861, 0]
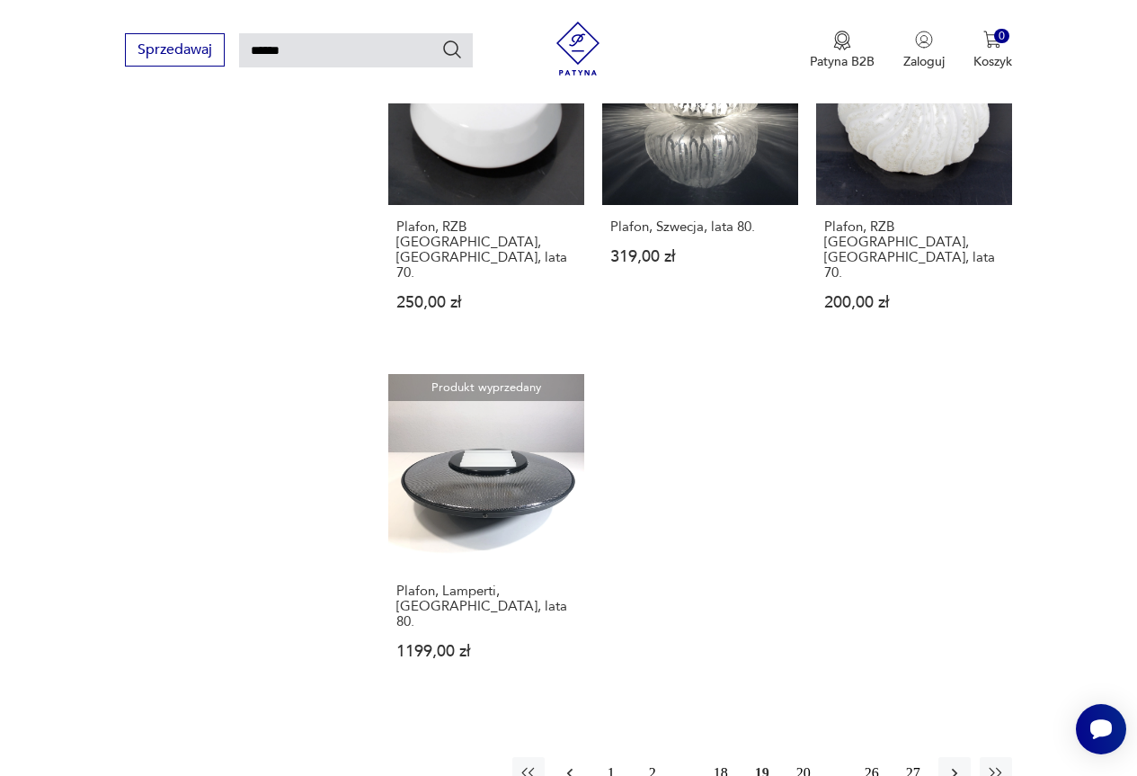
click at [565, 764] on icon "button" at bounding box center [570, 773] width 18 height 18
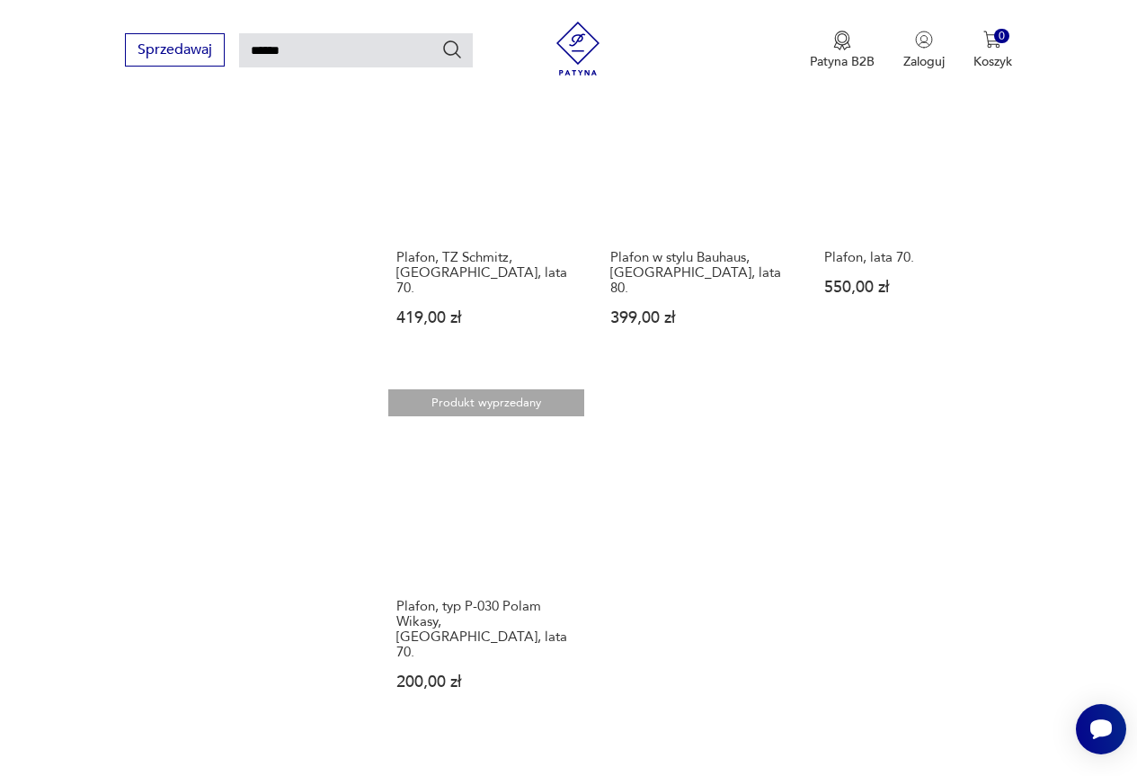
scroll to position [2131, 0]
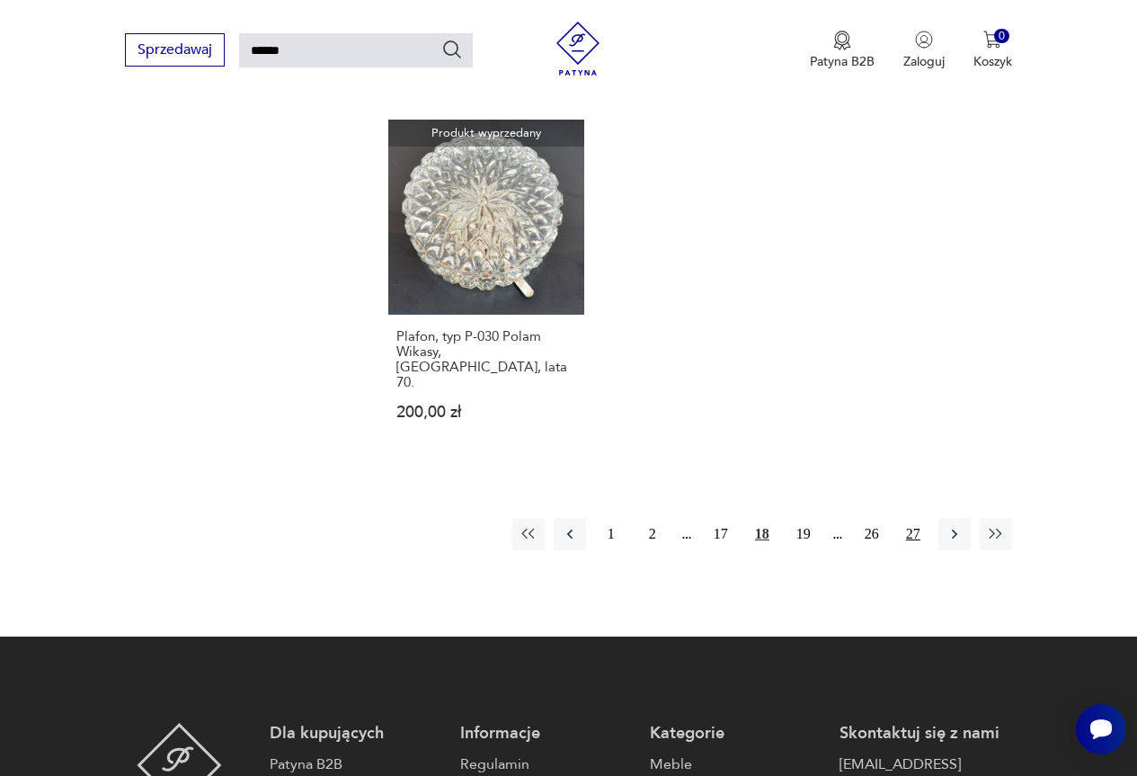
click at [910, 518] on button "27" at bounding box center [913, 534] width 32 height 32
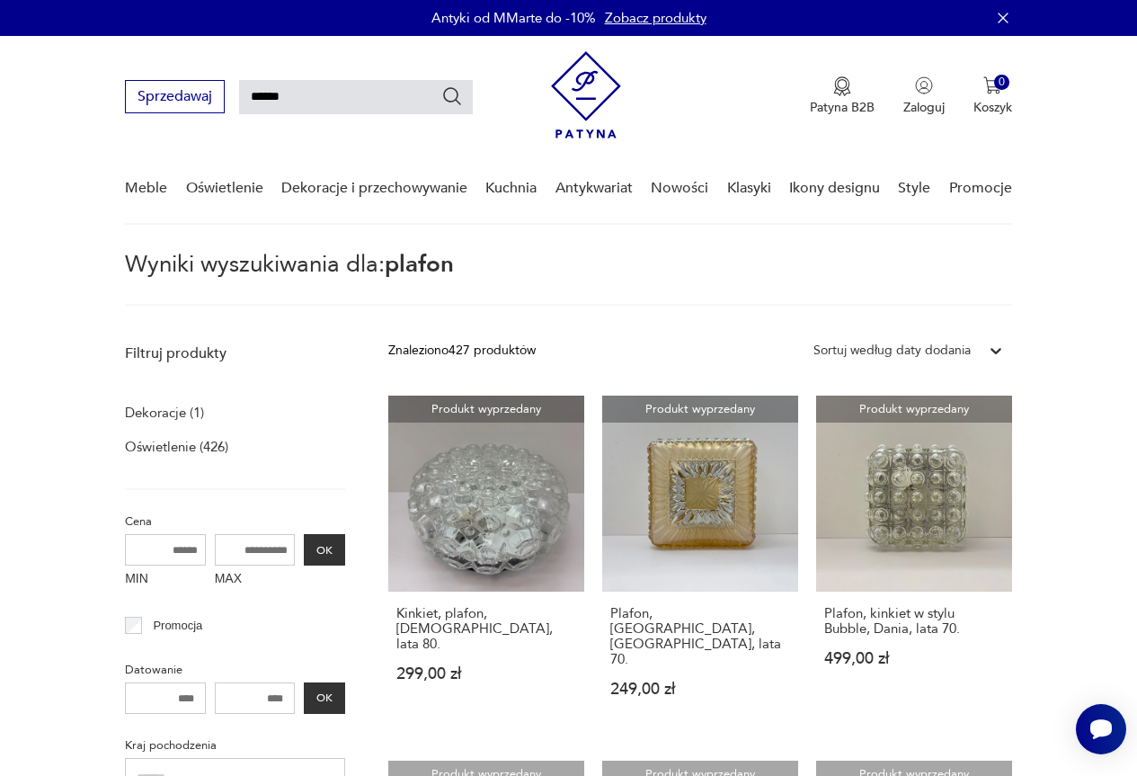
click at [452, 87] on icon "Szukaj" at bounding box center [452, 96] width 18 height 18
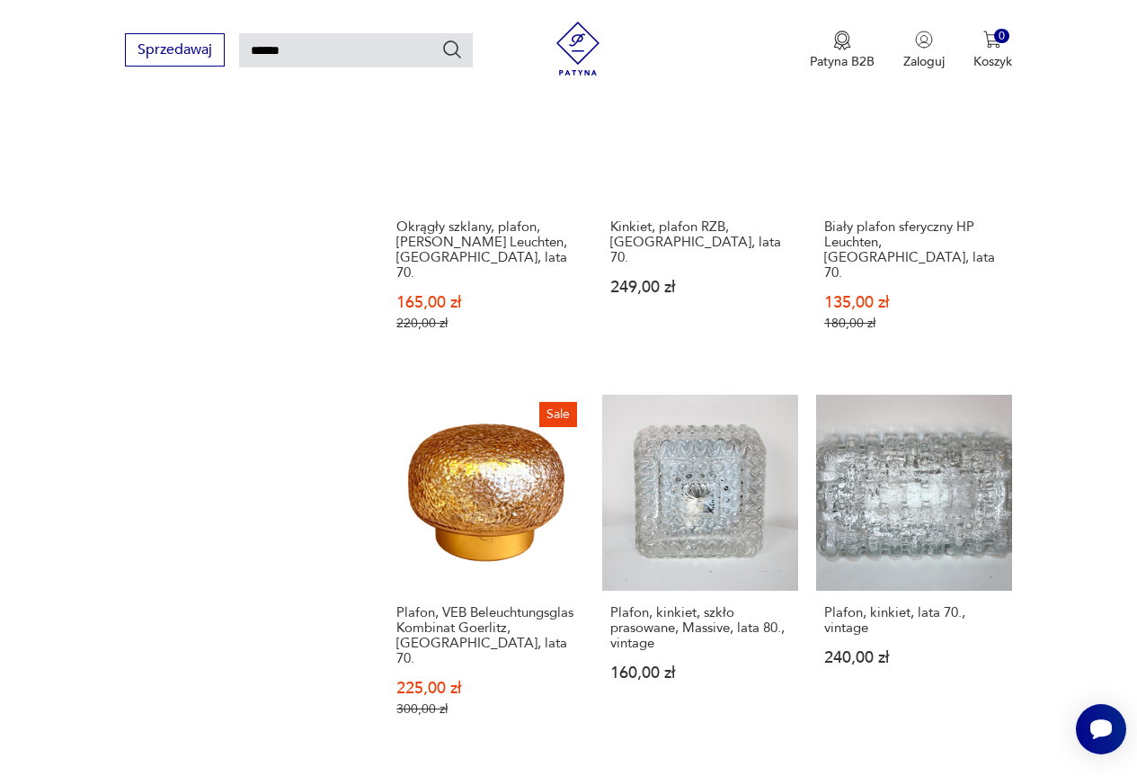
scroll to position [1142, 0]
